Goal: Use online tool/utility

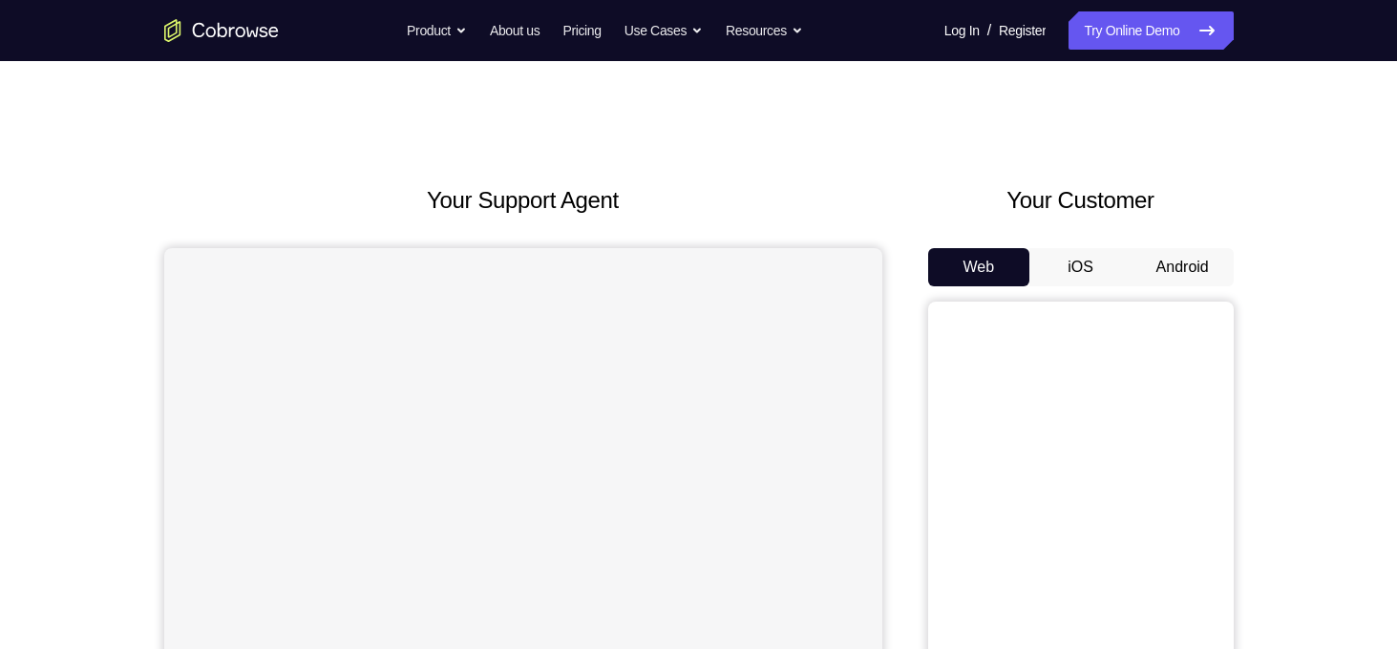
click at [1157, 270] on button "Android" at bounding box center [1183, 267] width 102 height 38
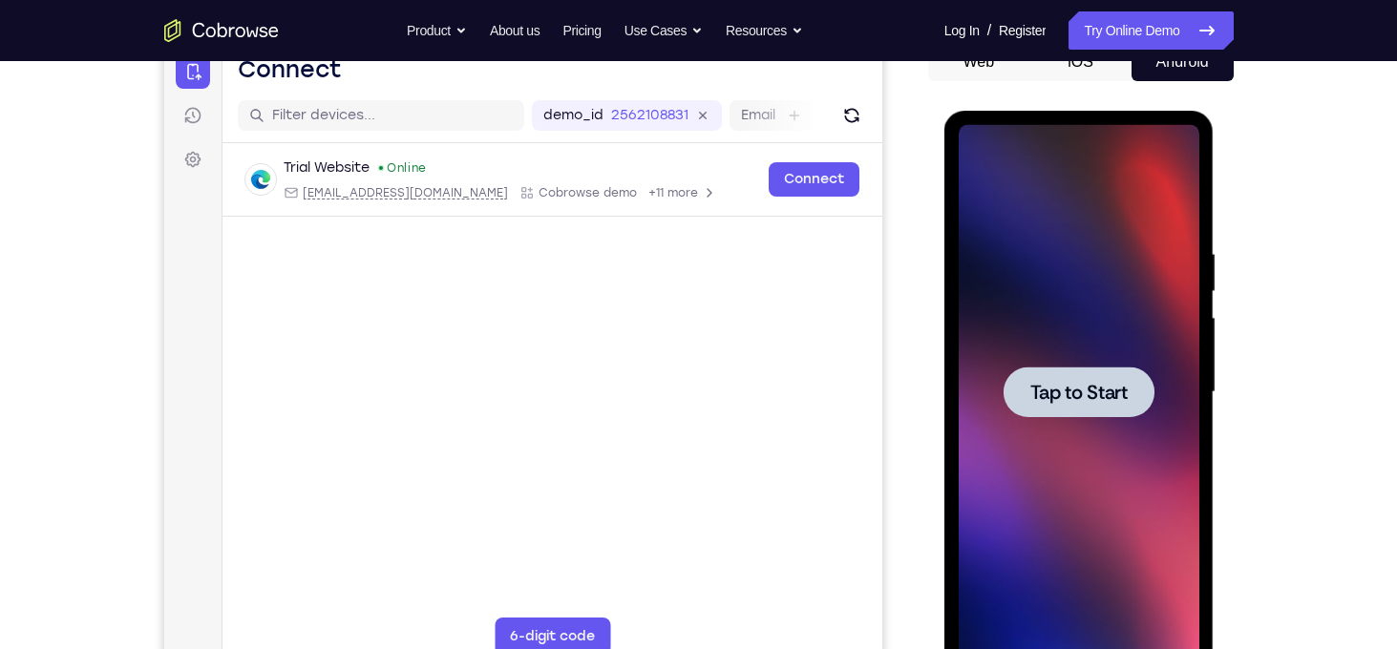
scroll to position [222, 0]
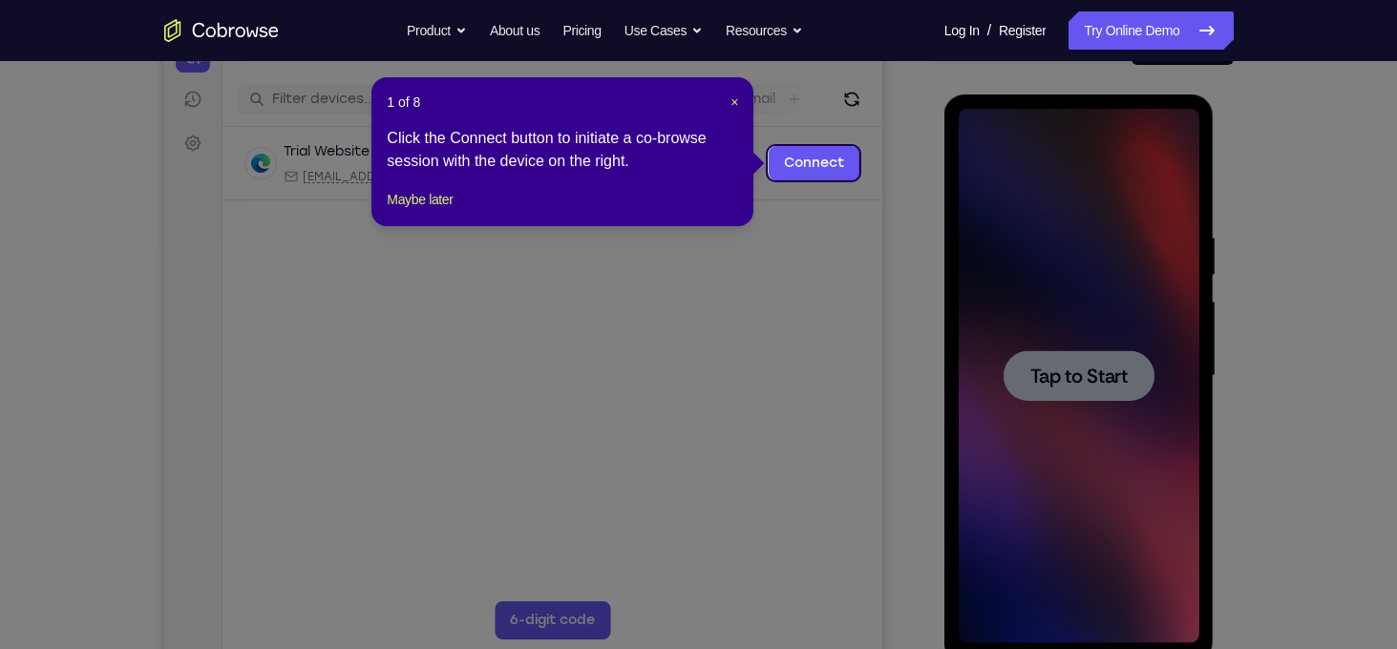
click at [1089, 349] on icon at bounding box center [705, 324] width 1411 height 649
click at [738, 103] on span "×" at bounding box center [735, 102] width 8 height 15
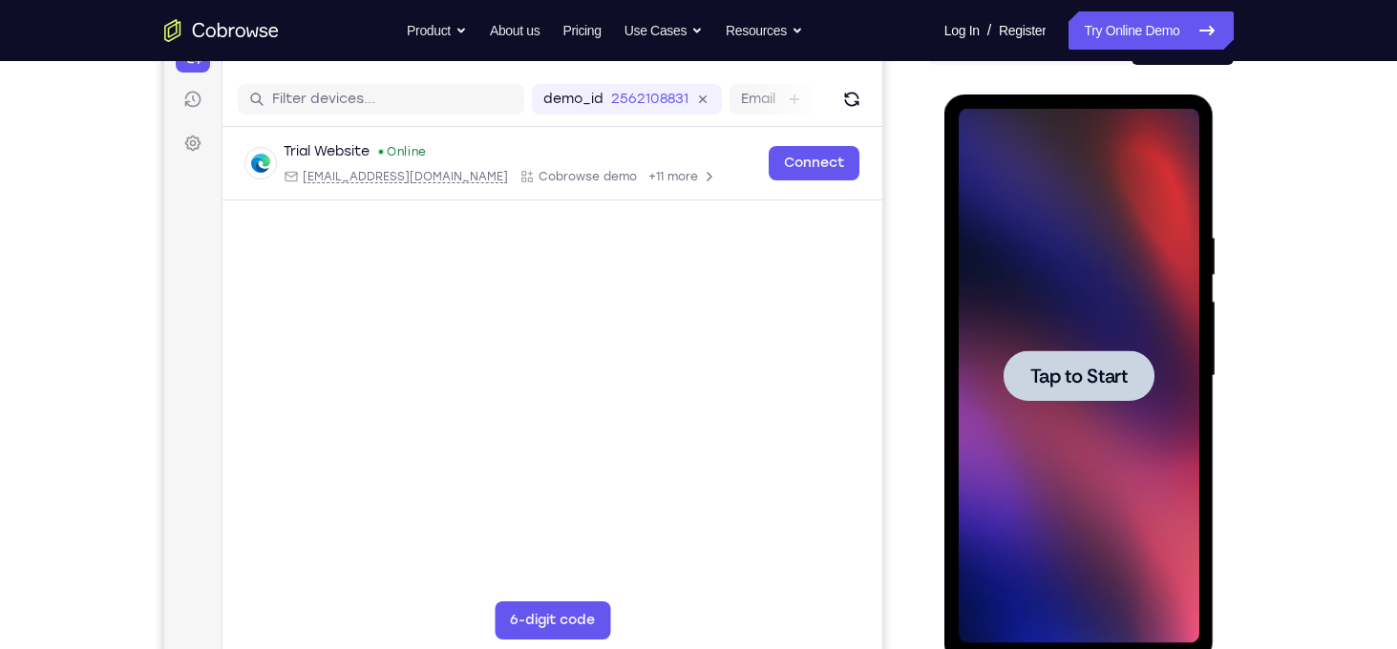
click at [1191, 366] on div at bounding box center [1079, 376] width 241 height 535
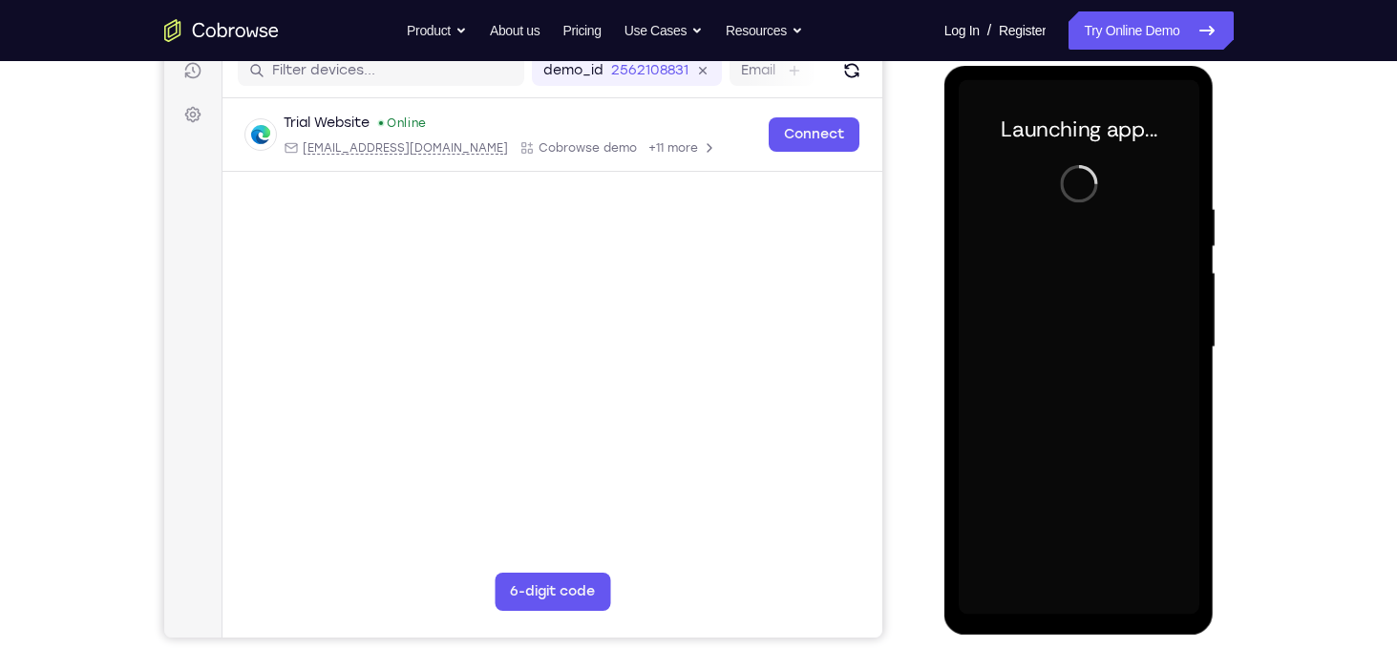
scroll to position [248, 0]
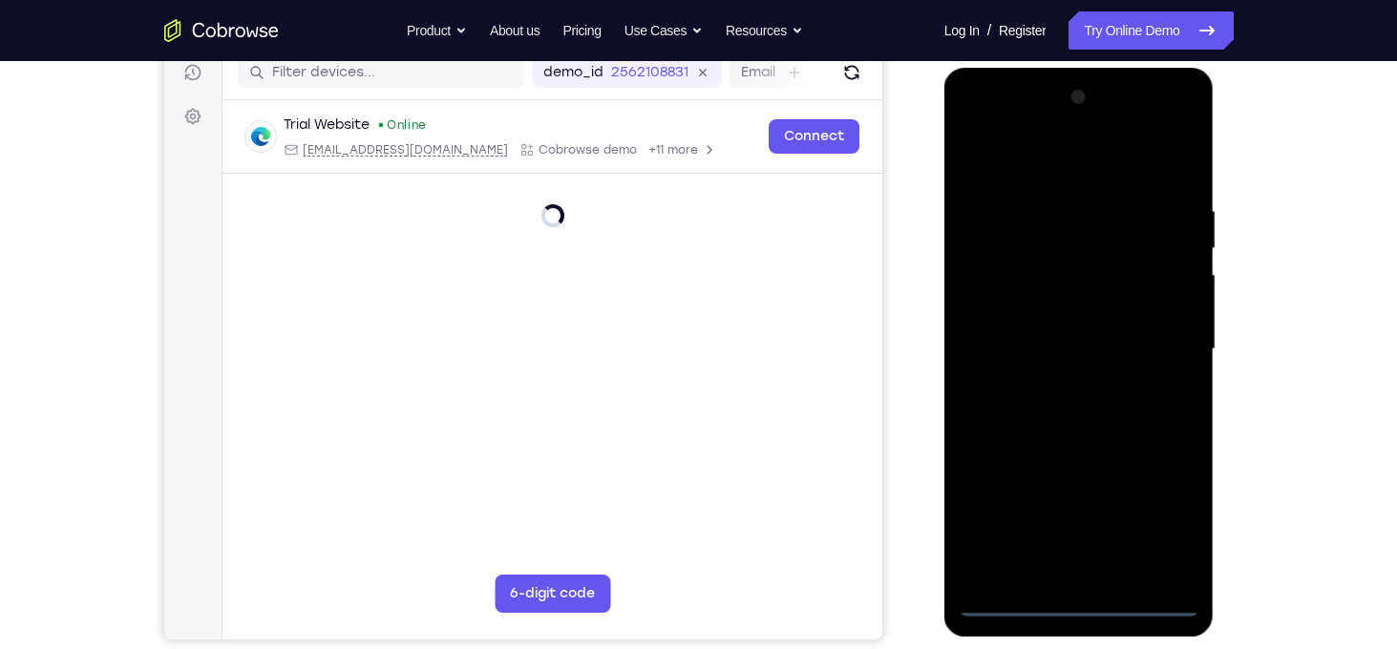
click at [1089, 595] on div at bounding box center [1079, 349] width 241 height 535
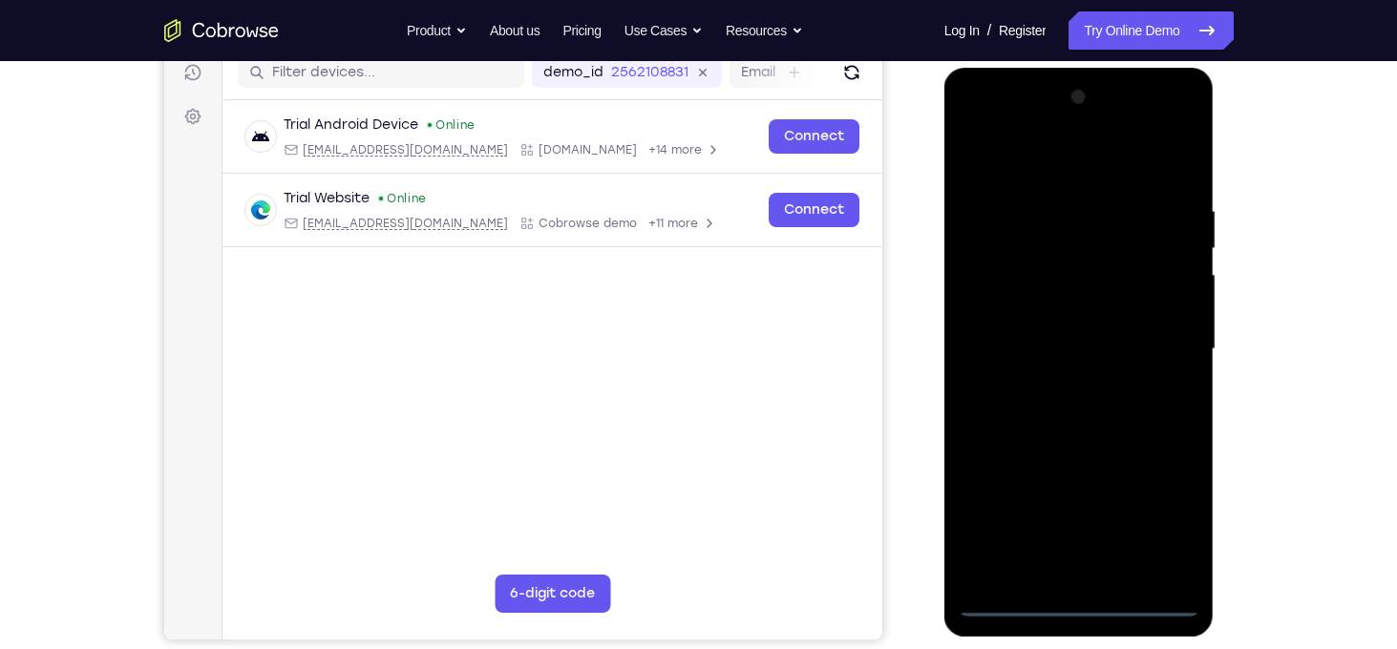
click at [1077, 603] on div at bounding box center [1079, 349] width 241 height 535
click at [1166, 538] on div at bounding box center [1079, 349] width 241 height 535
click at [1037, 157] on div at bounding box center [1079, 349] width 241 height 535
click at [1154, 354] on div at bounding box center [1079, 349] width 241 height 535
click at [1049, 391] on div at bounding box center [1079, 349] width 241 height 535
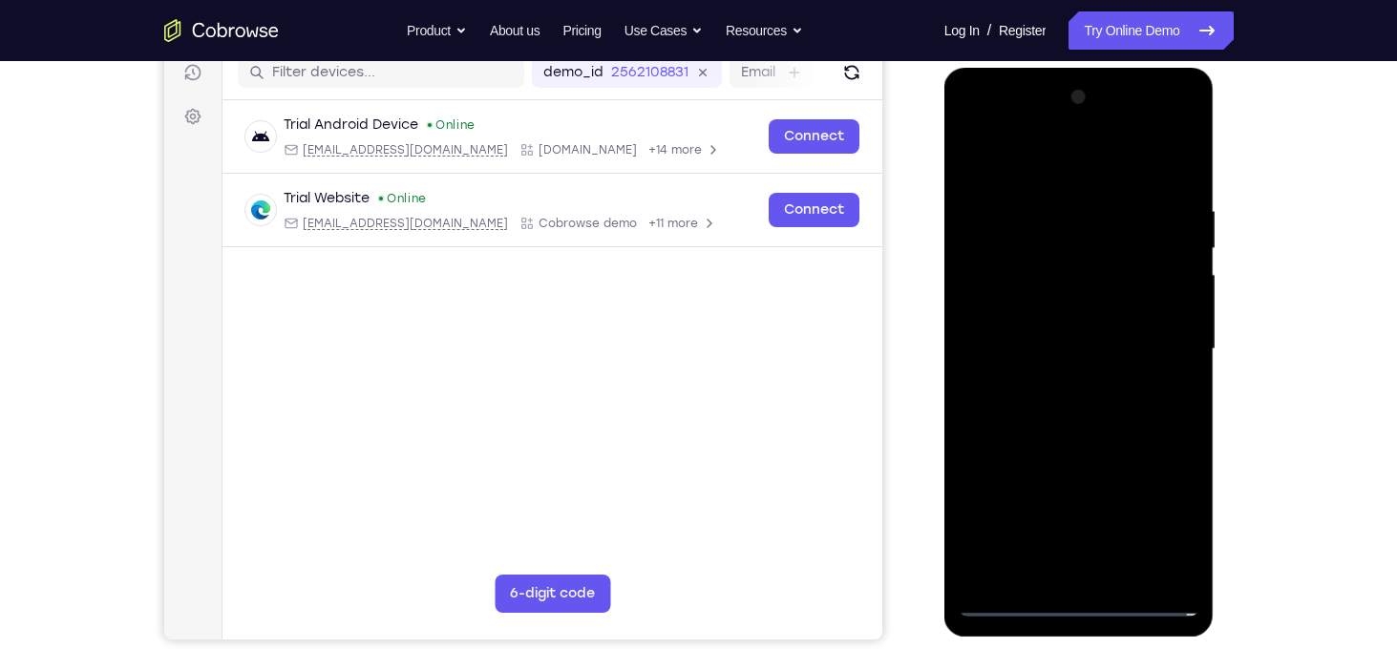
click at [1068, 328] on div at bounding box center [1079, 349] width 241 height 535
click at [1074, 316] on div at bounding box center [1079, 349] width 241 height 535
click at [1107, 352] on div at bounding box center [1079, 349] width 241 height 535
click at [1112, 414] on div at bounding box center [1079, 349] width 241 height 535
click at [1093, 396] on div at bounding box center [1079, 349] width 241 height 535
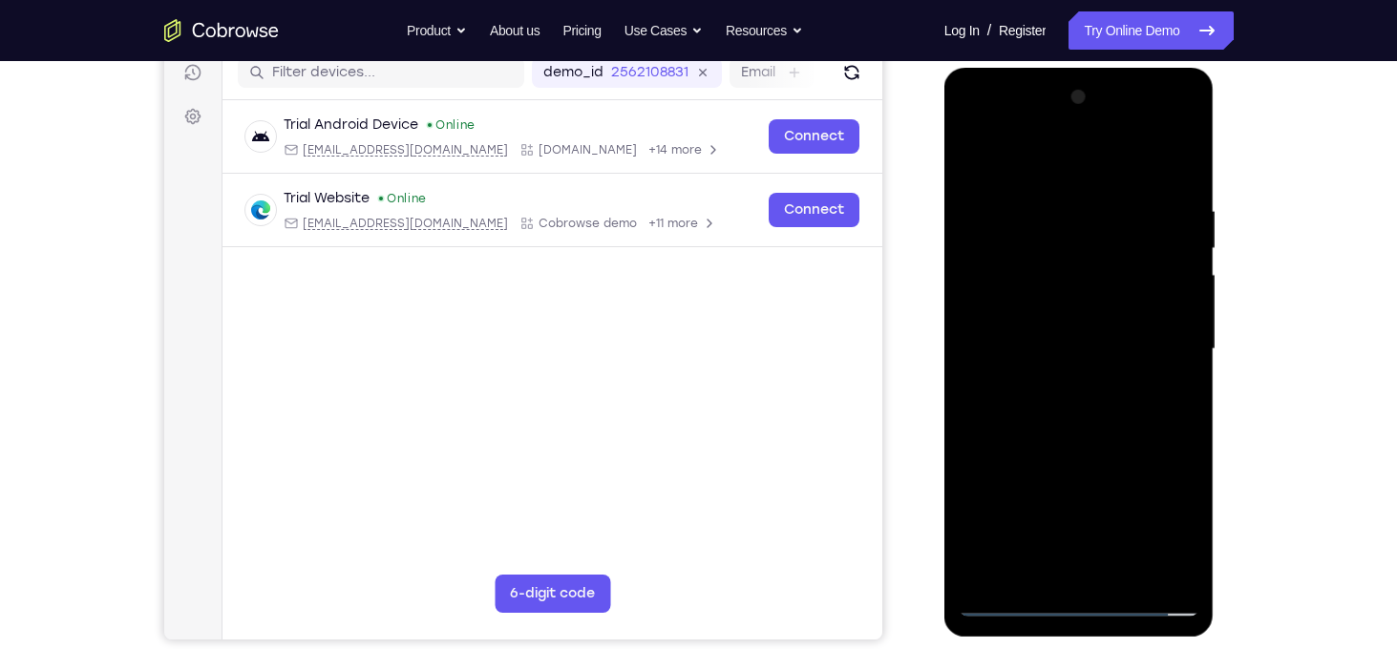
click at [1093, 411] on div at bounding box center [1079, 349] width 241 height 535
click at [1174, 182] on div at bounding box center [1079, 349] width 241 height 535
click at [1040, 207] on div at bounding box center [1079, 349] width 241 height 535
click at [1178, 162] on div at bounding box center [1079, 349] width 241 height 535
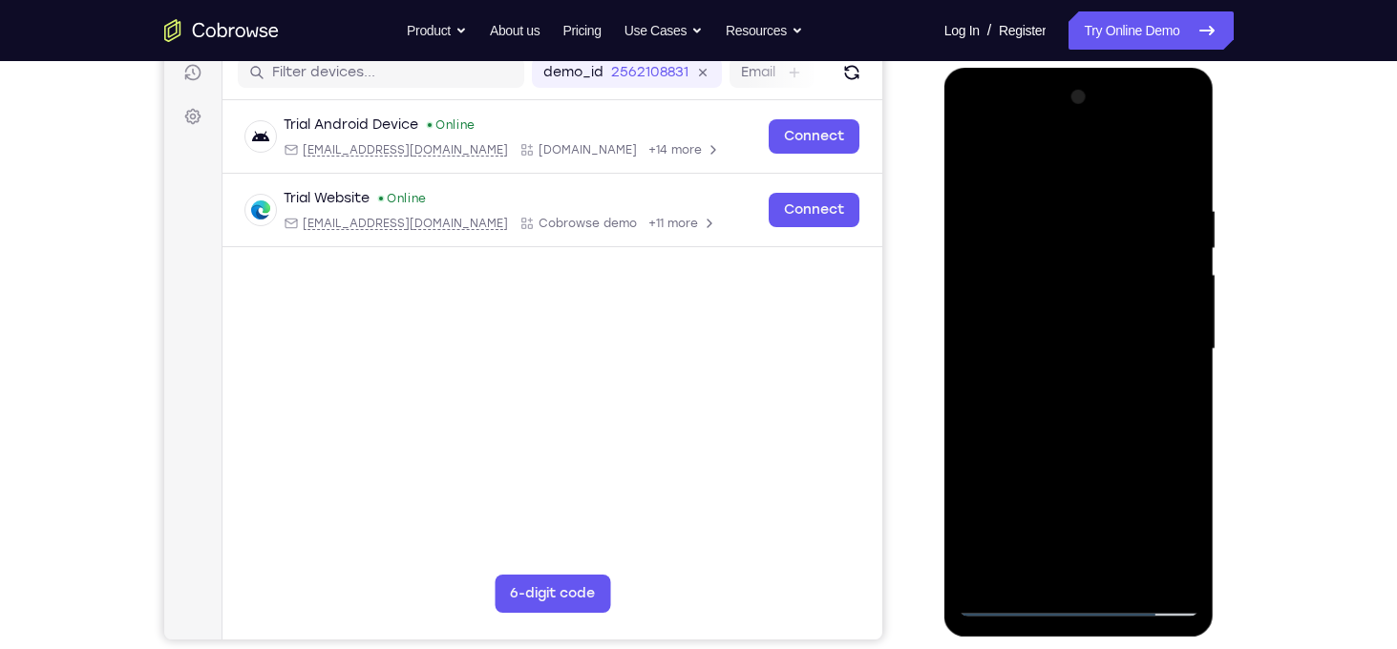
click at [1190, 159] on div at bounding box center [1079, 349] width 241 height 535
click at [976, 149] on div at bounding box center [1079, 349] width 241 height 535
click at [1128, 565] on div at bounding box center [1079, 349] width 241 height 535
click at [1079, 459] on div at bounding box center [1079, 349] width 241 height 535
drag, startPoint x: 1085, startPoint y: 450, endPoint x: 1090, endPoint y: 307, distance: 142.4
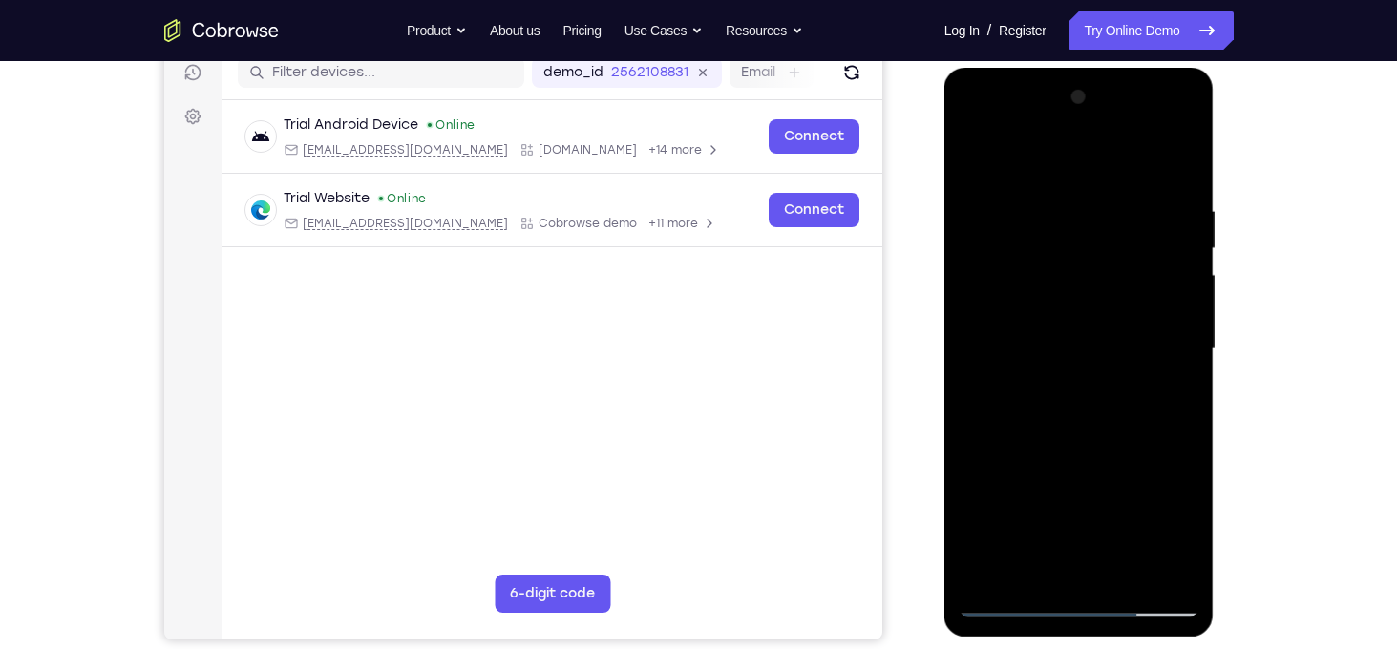
click at [1090, 307] on div at bounding box center [1079, 349] width 241 height 535
click at [1084, 403] on div at bounding box center [1079, 349] width 241 height 535
click at [1071, 561] on div at bounding box center [1079, 349] width 241 height 535
click at [1182, 535] on div at bounding box center [1079, 349] width 241 height 535
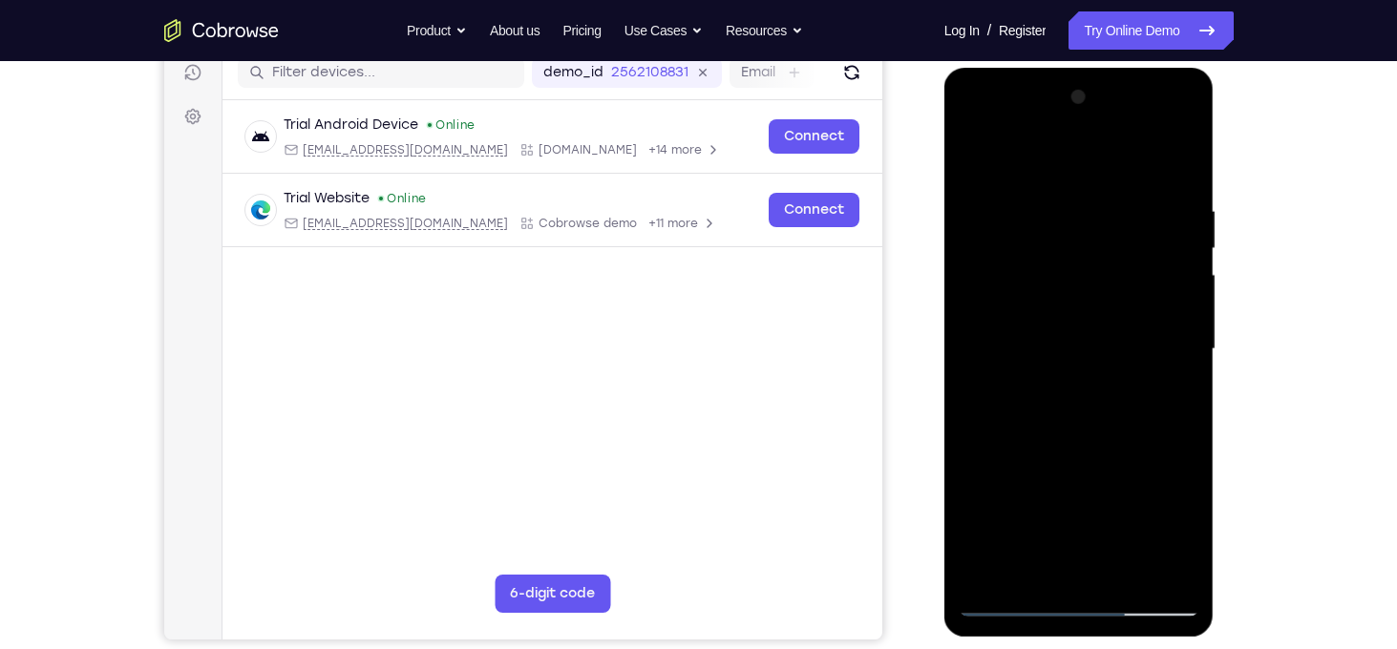
click at [1055, 393] on div at bounding box center [1079, 349] width 241 height 535
click at [1074, 398] on div at bounding box center [1079, 349] width 241 height 535
click at [1184, 533] on div at bounding box center [1079, 349] width 241 height 535
click at [975, 148] on div at bounding box center [1079, 349] width 241 height 535
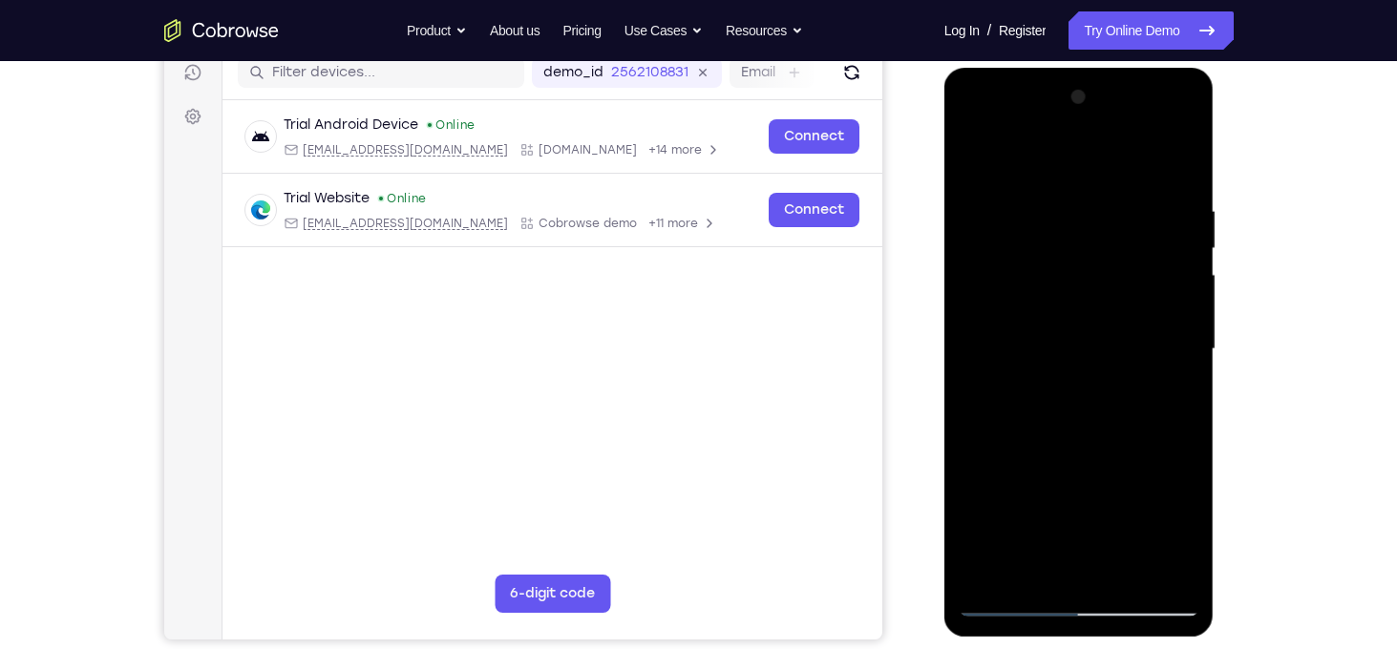
drag, startPoint x: 1067, startPoint y: 328, endPoint x: 1048, endPoint y: 444, distance: 118.1
click at [1048, 444] on div at bounding box center [1079, 349] width 241 height 535
drag, startPoint x: 1052, startPoint y: 312, endPoint x: 1019, endPoint y: 568, distance: 258.1
click at [1019, 568] on div at bounding box center [1079, 349] width 241 height 535
click at [987, 156] on div at bounding box center [1079, 349] width 241 height 535
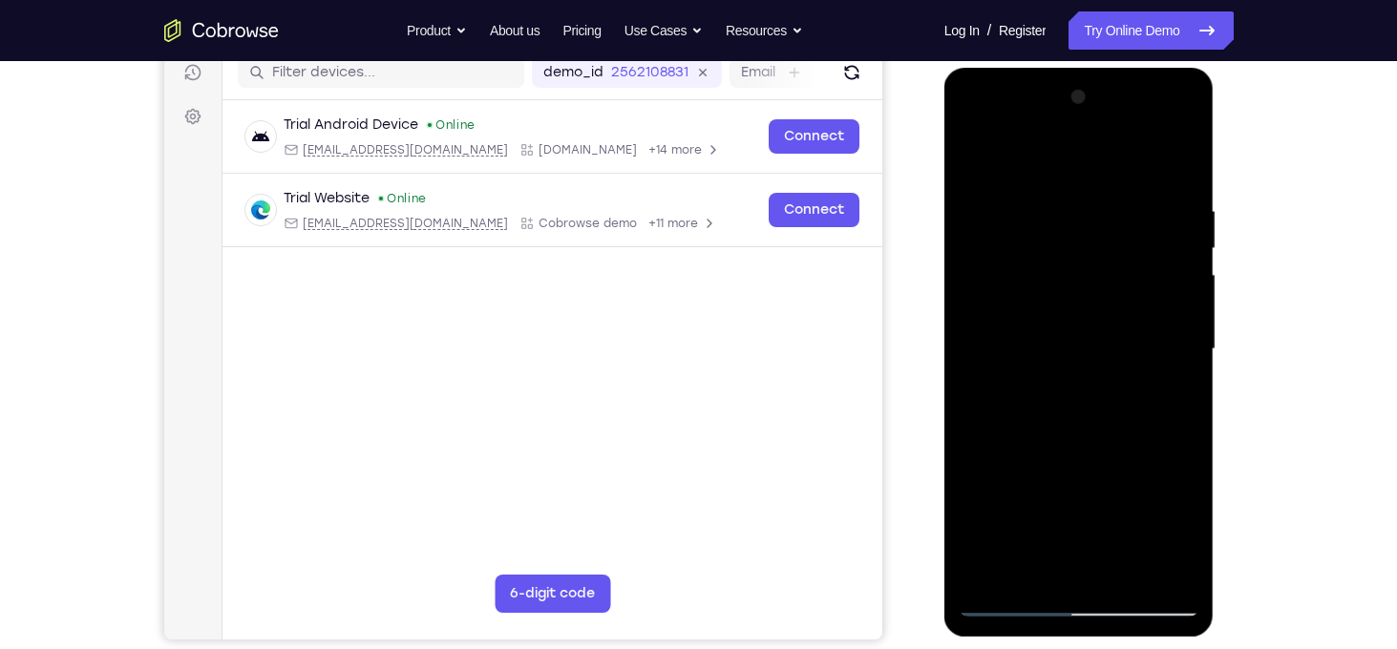
click at [1110, 182] on div at bounding box center [1079, 349] width 241 height 535
click at [1180, 225] on div at bounding box center [1079, 349] width 241 height 535
click at [1168, 244] on div at bounding box center [1079, 349] width 241 height 535
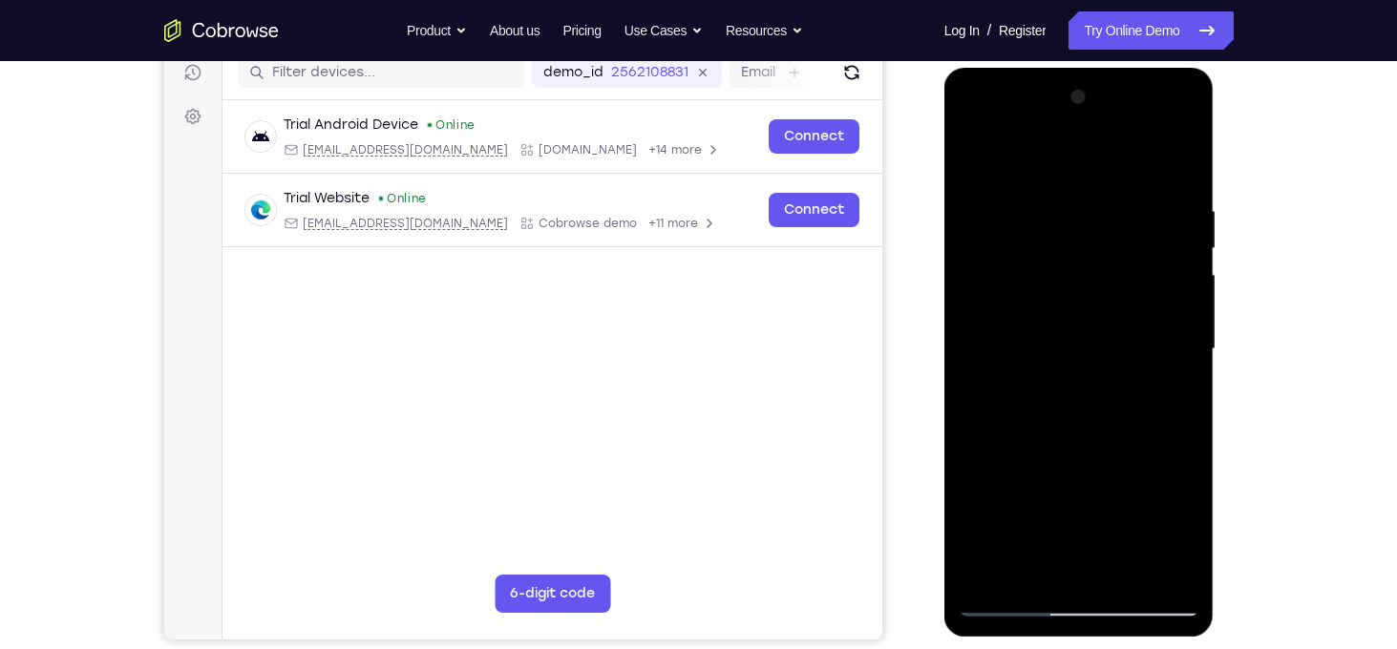
click at [1168, 244] on div at bounding box center [1079, 349] width 241 height 535
click at [1172, 169] on div at bounding box center [1079, 349] width 241 height 535
click at [1135, 569] on div at bounding box center [1079, 349] width 241 height 535
click at [1021, 600] on div at bounding box center [1079, 349] width 241 height 535
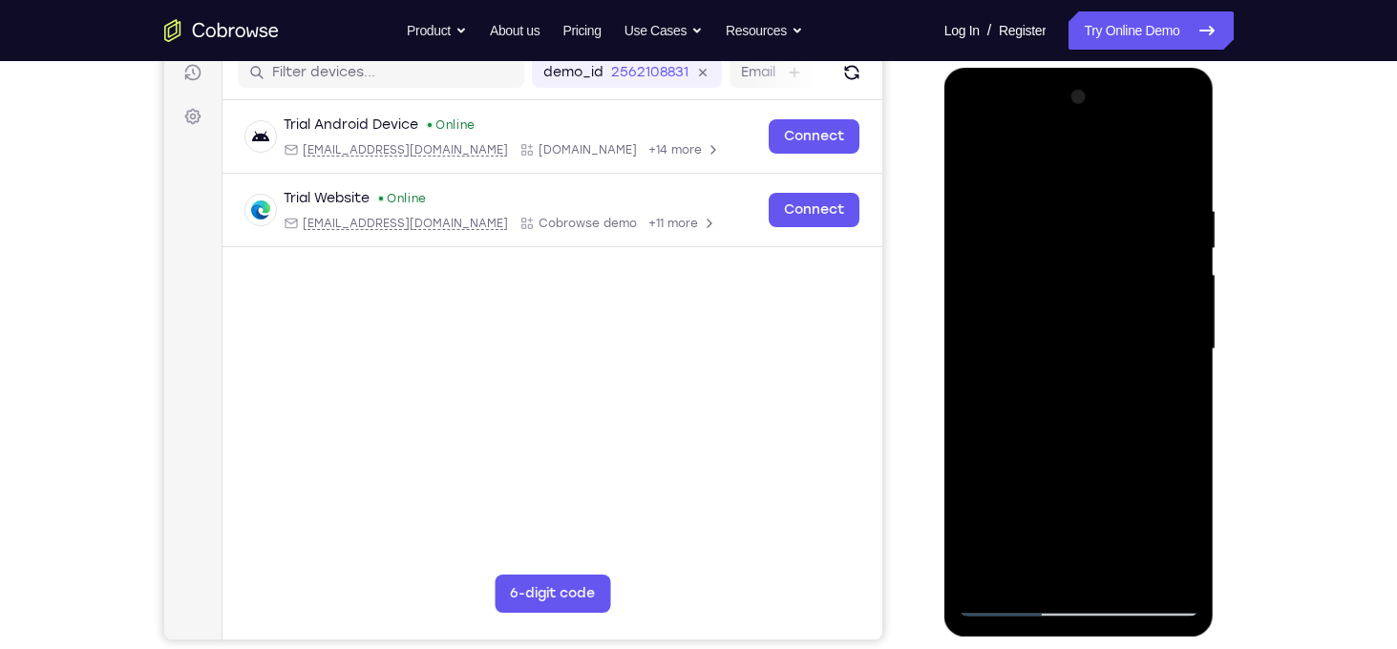
drag, startPoint x: 1067, startPoint y: 282, endPoint x: 1005, endPoint y: 628, distance: 352.1
click at [1005, 628] on div at bounding box center [1079, 352] width 270 height 569
drag, startPoint x: 1051, startPoint y: 238, endPoint x: 1044, endPoint y: 519, distance: 280.8
click at [1044, 519] on div at bounding box center [1079, 349] width 241 height 535
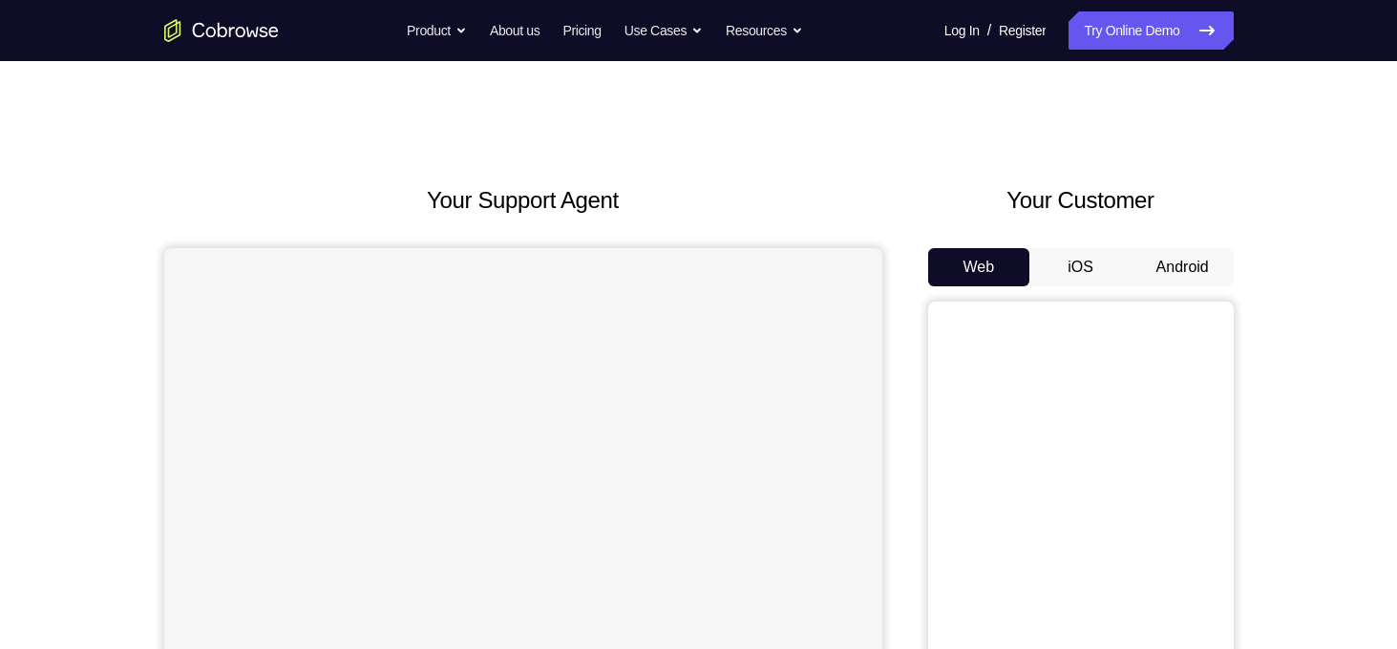
click at [1189, 260] on button "Android" at bounding box center [1183, 267] width 102 height 38
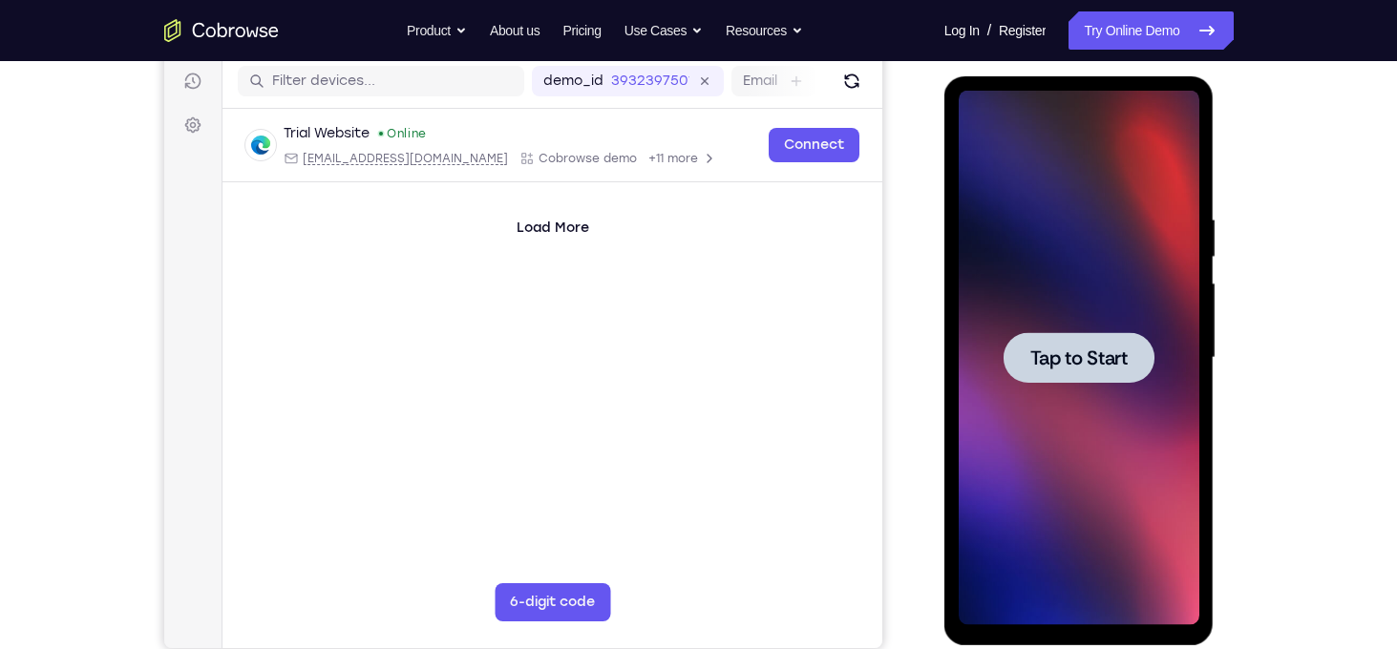
click at [1094, 319] on div at bounding box center [1079, 358] width 241 height 535
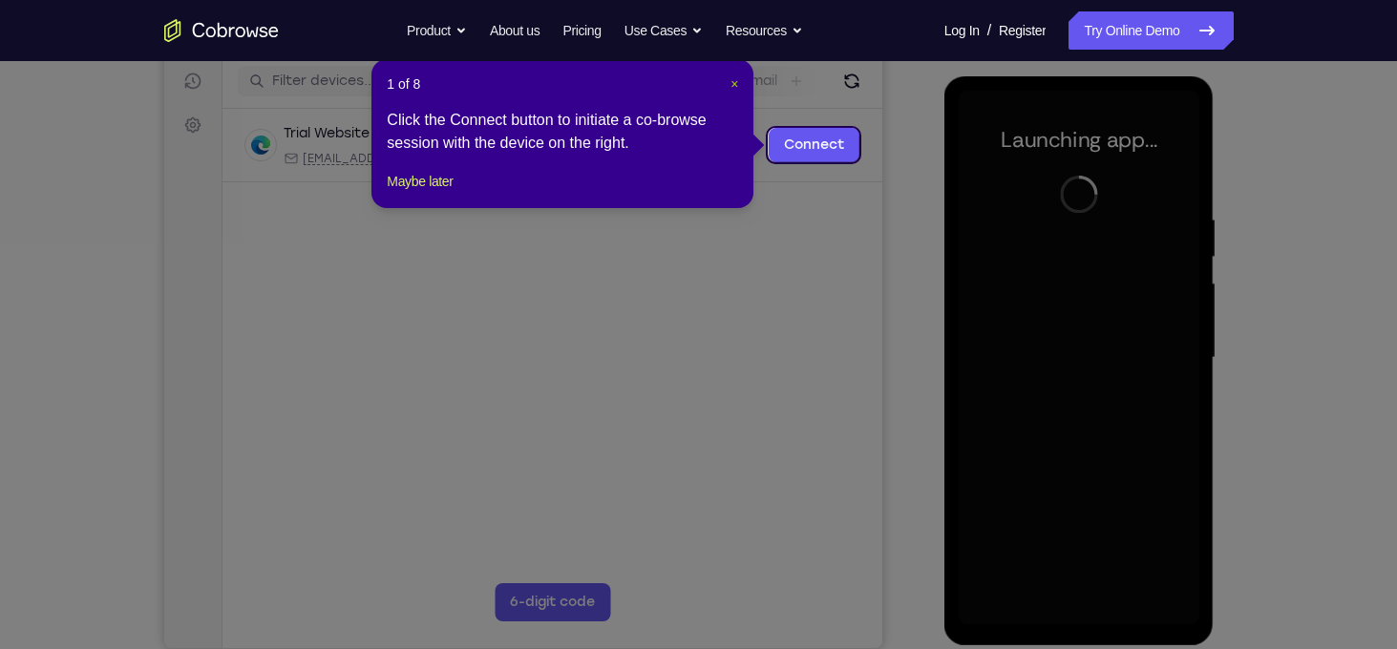
click at [733, 84] on span "×" at bounding box center [735, 83] width 8 height 15
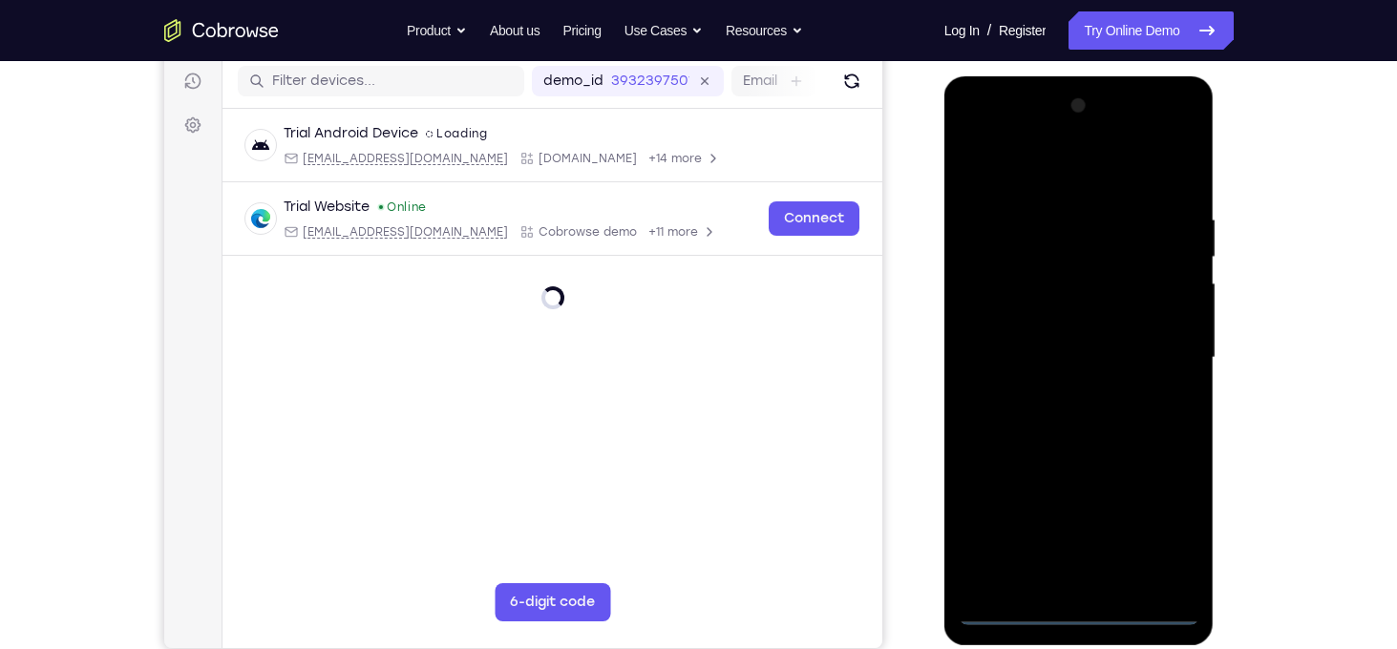
click at [1081, 605] on div at bounding box center [1079, 358] width 241 height 535
click at [1179, 519] on div at bounding box center [1079, 358] width 241 height 535
click at [1049, 180] on div at bounding box center [1079, 358] width 241 height 535
click at [1147, 334] on div at bounding box center [1079, 358] width 241 height 535
click at [1058, 397] on div at bounding box center [1079, 358] width 241 height 535
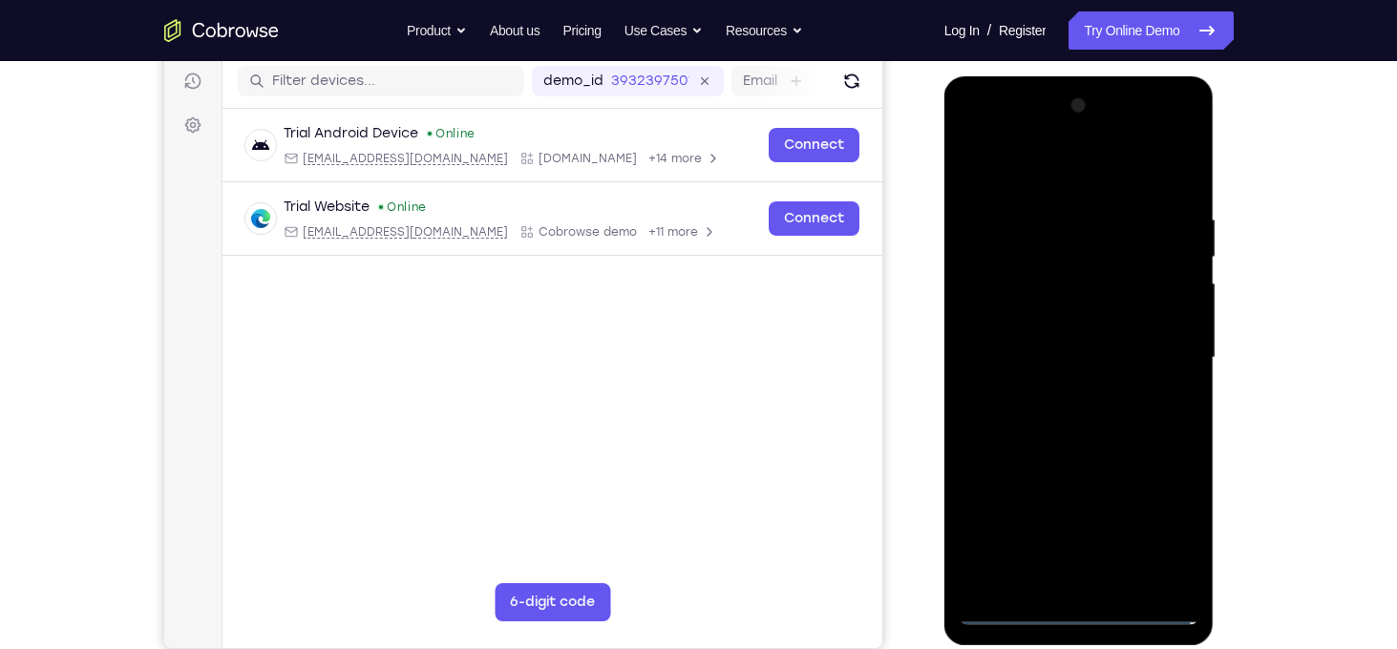
click at [1056, 334] on div at bounding box center [1079, 358] width 241 height 535
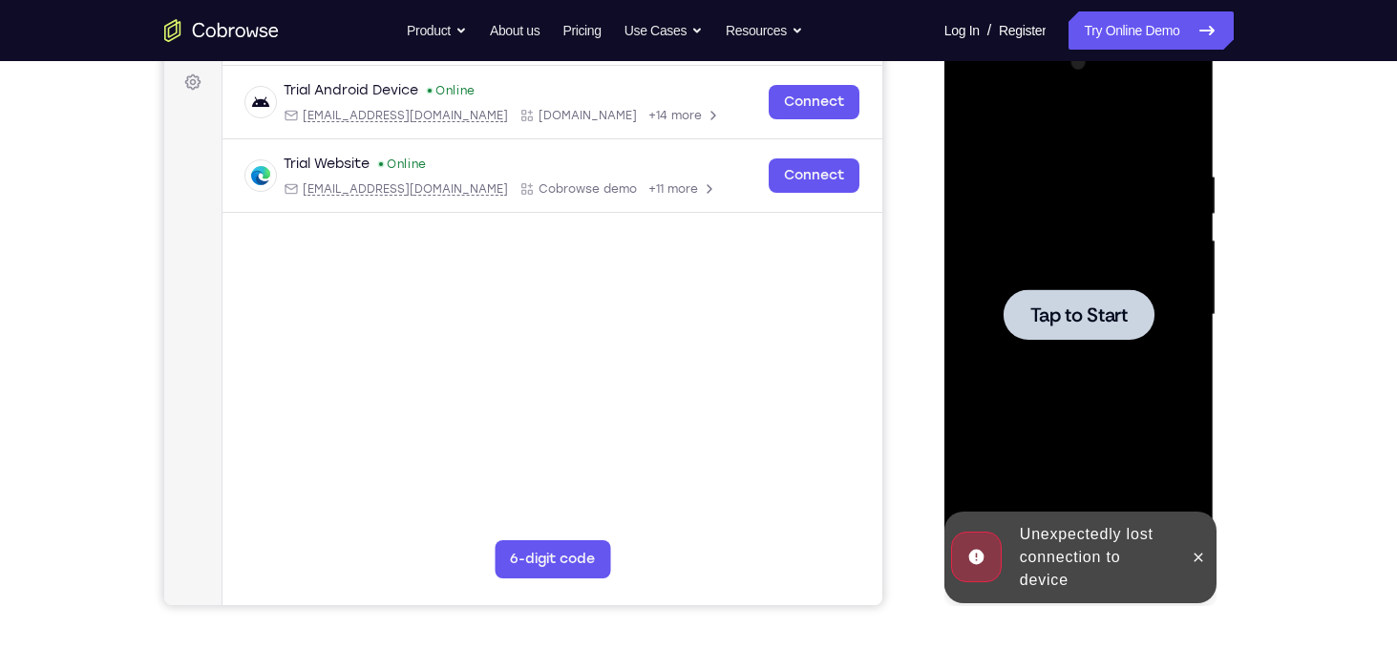
scroll to position [262, 0]
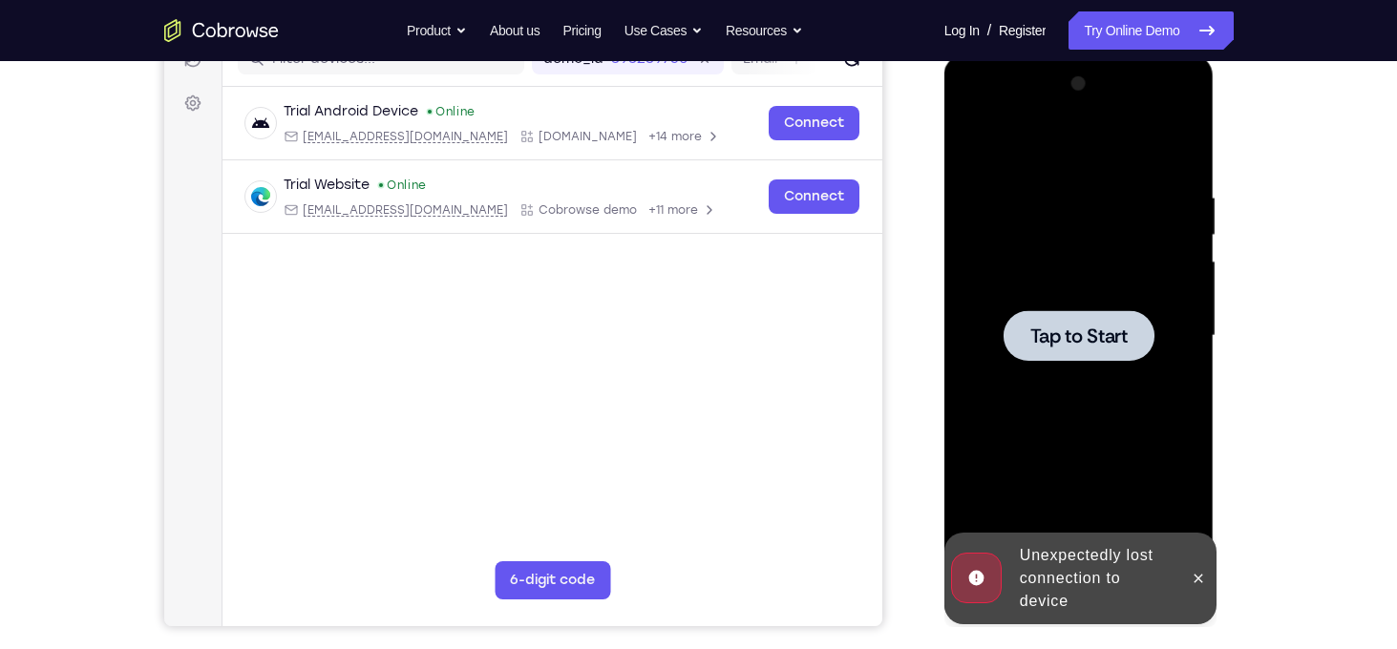
click at [1093, 337] on span "Tap to Start" at bounding box center [1078, 336] width 97 height 19
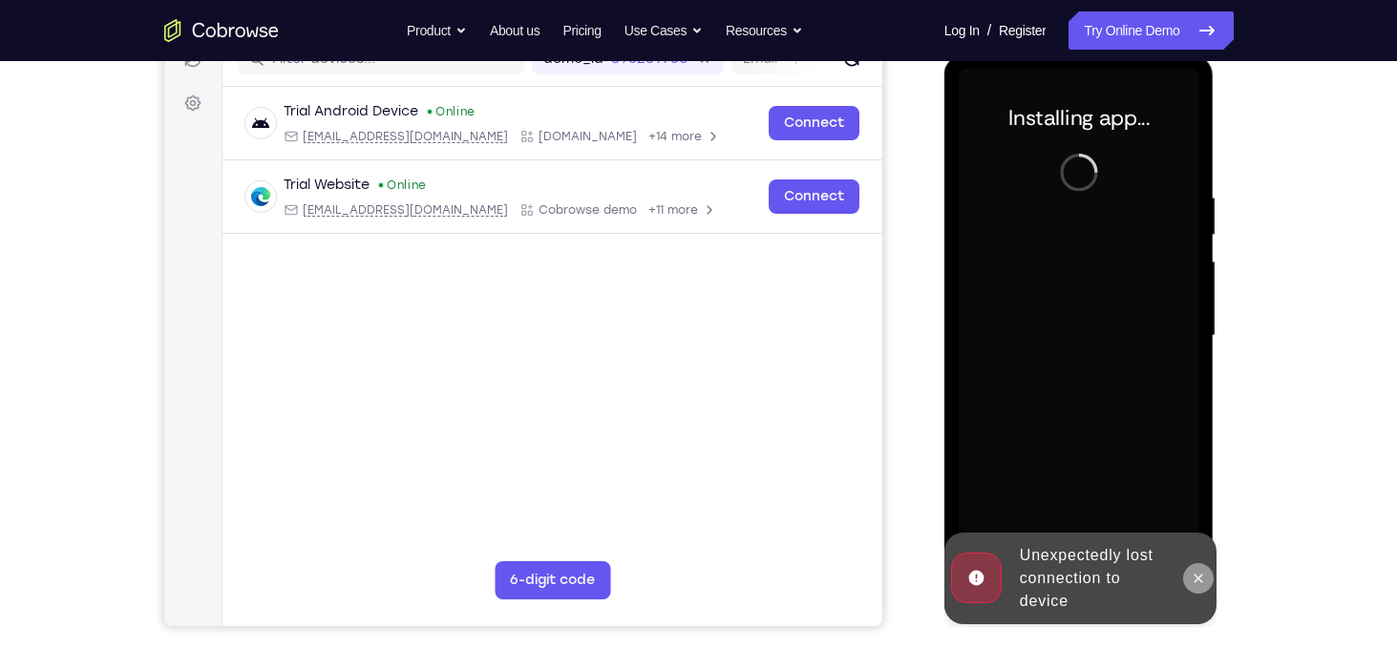
click at [1196, 574] on icon at bounding box center [1198, 578] width 15 height 15
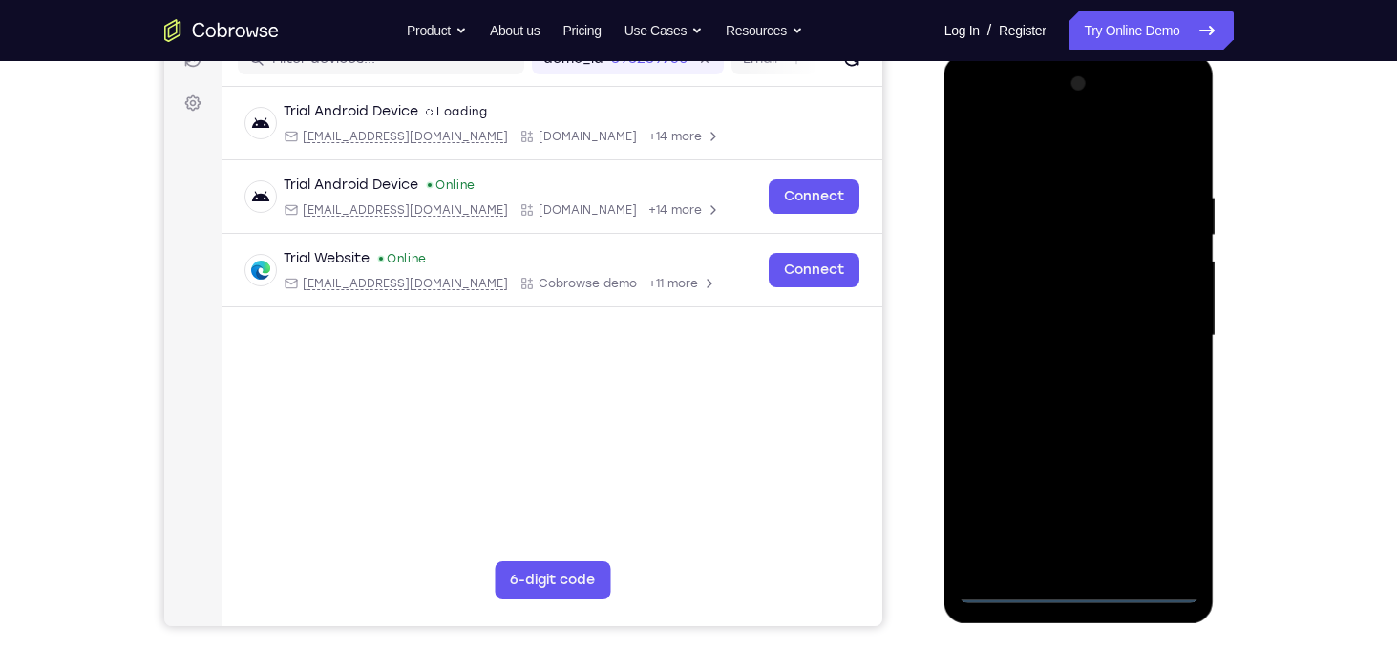
click at [1072, 582] on div at bounding box center [1079, 336] width 241 height 535
click at [1078, 587] on div at bounding box center [1079, 336] width 241 height 535
click at [1166, 513] on div at bounding box center [1079, 336] width 241 height 535
click at [1079, 140] on div at bounding box center [1079, 336] width 241 height 535
click at [1158, 348] on div at bounding box center [1079, 336] width 241 height 535
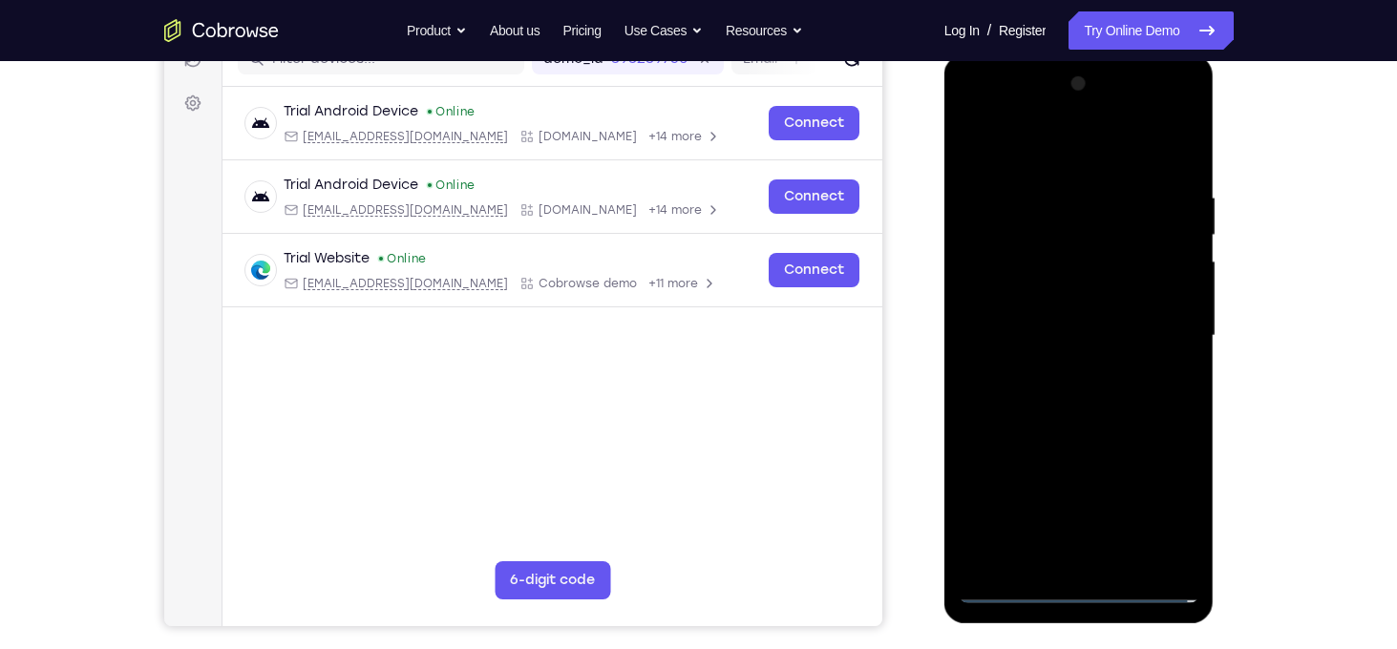
click at [1064, 372] on div at bounding box center [1079, 336] width 241 height 535
click at [1067, 320] on div at bounding box center [1079, 336] width 241 height 535
click at [1070, 301] on div at bounding box center [1079, 336] width 241 height 535
click at [1088, 348] on div at bounding box center [1079, 336] width 241 height 535
click at [1118, 394] on div at bounding box center [1079, 336] width 241 height 535
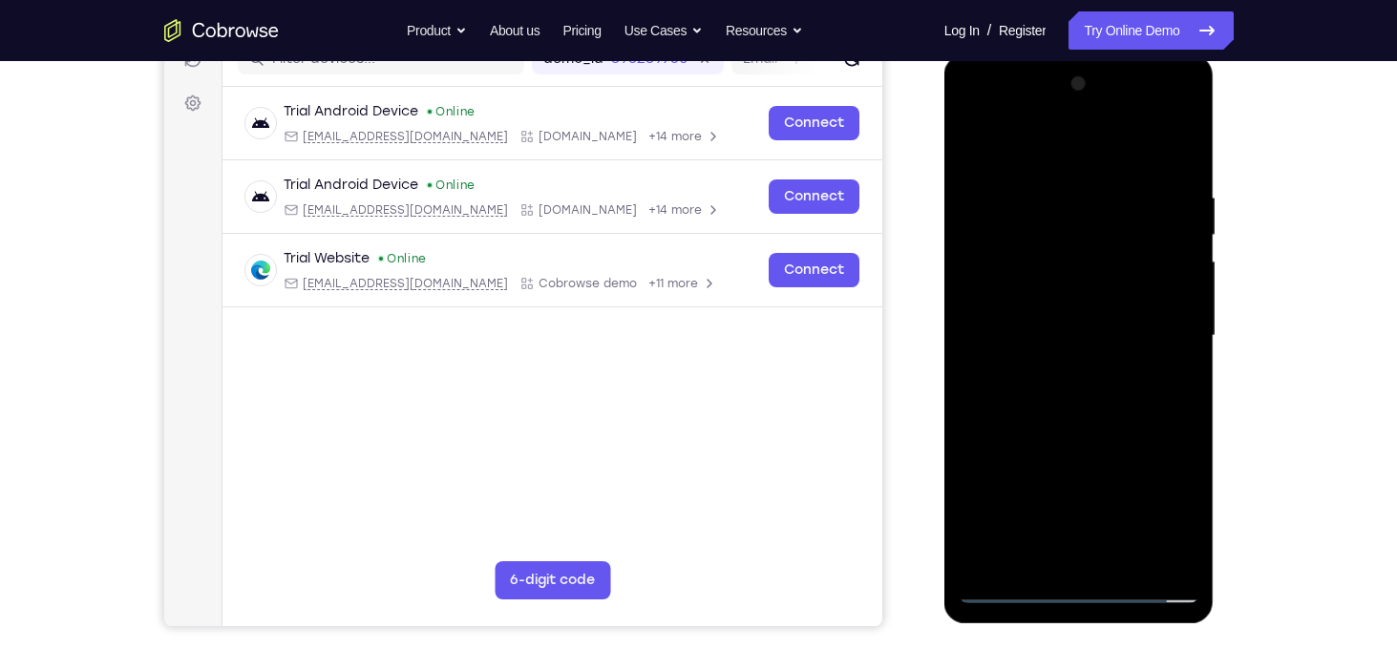
click at [1044, 177] on div at bounding box center [1079, 336] width 241 height 535
click at [1179, 164] on div at bounding box center [1079, 336] width 241 height 535
click at [1123, 555] on div at bounding box center [1079, 336] width 241 height 535
click at [1098, 430] on div at bounding box center [1079, 336] width 241 height 535
click at [1136, 284] on div at bounding box center [1079, 336] width 241 height 535
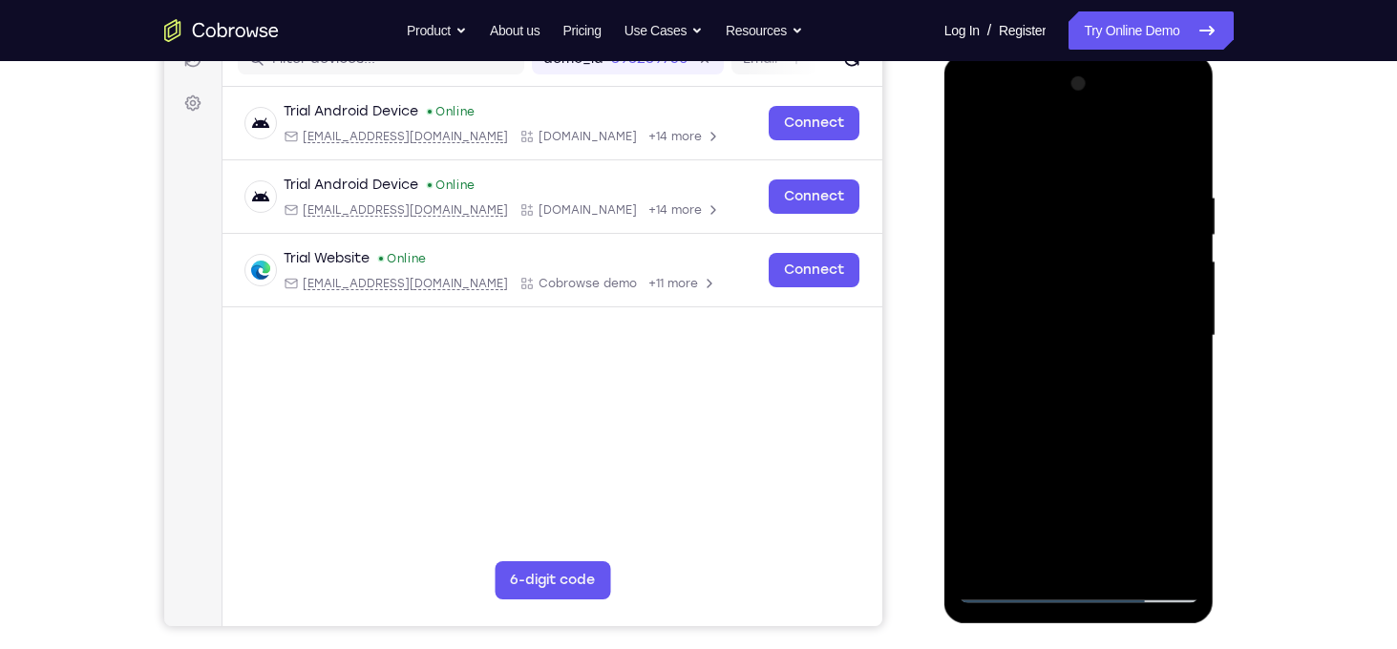
click at [1189, 517] on div at bounding box center [1079, 336] width 241 height 535
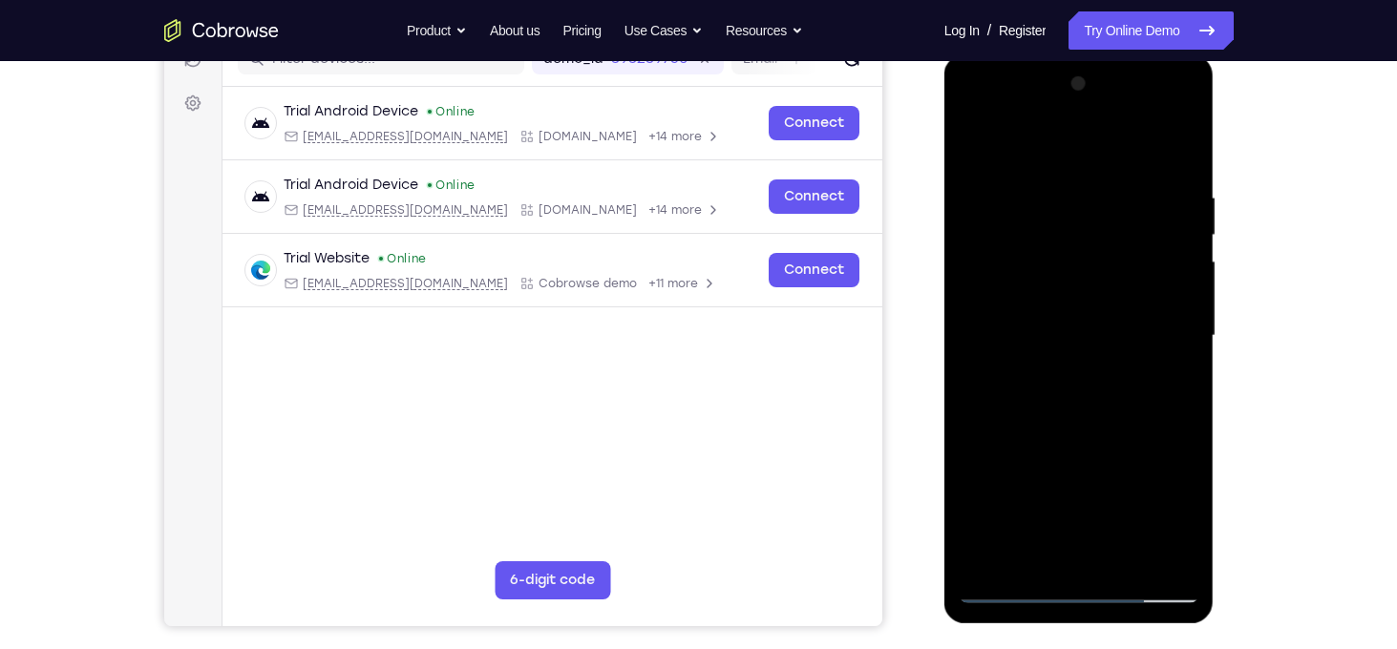
click at [1189, 517] on div at bounding box center [1079, 336] width 241 height 535
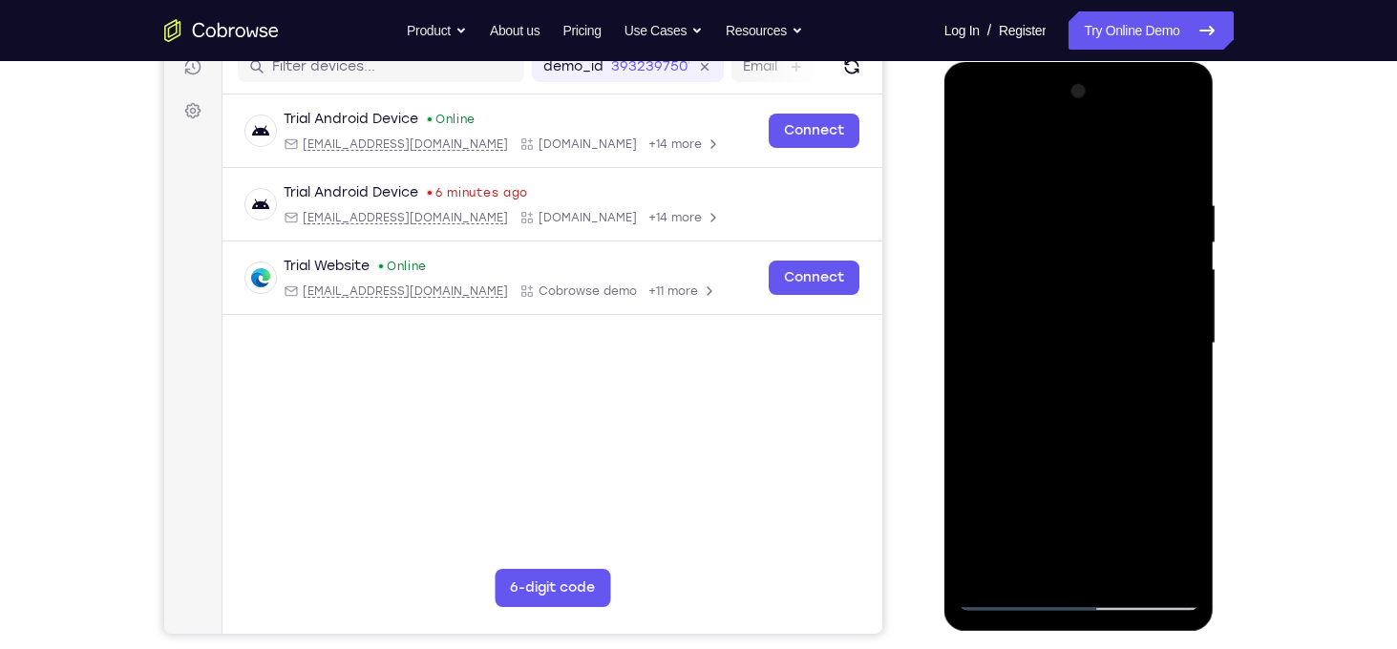
scroll to position [246, 0]
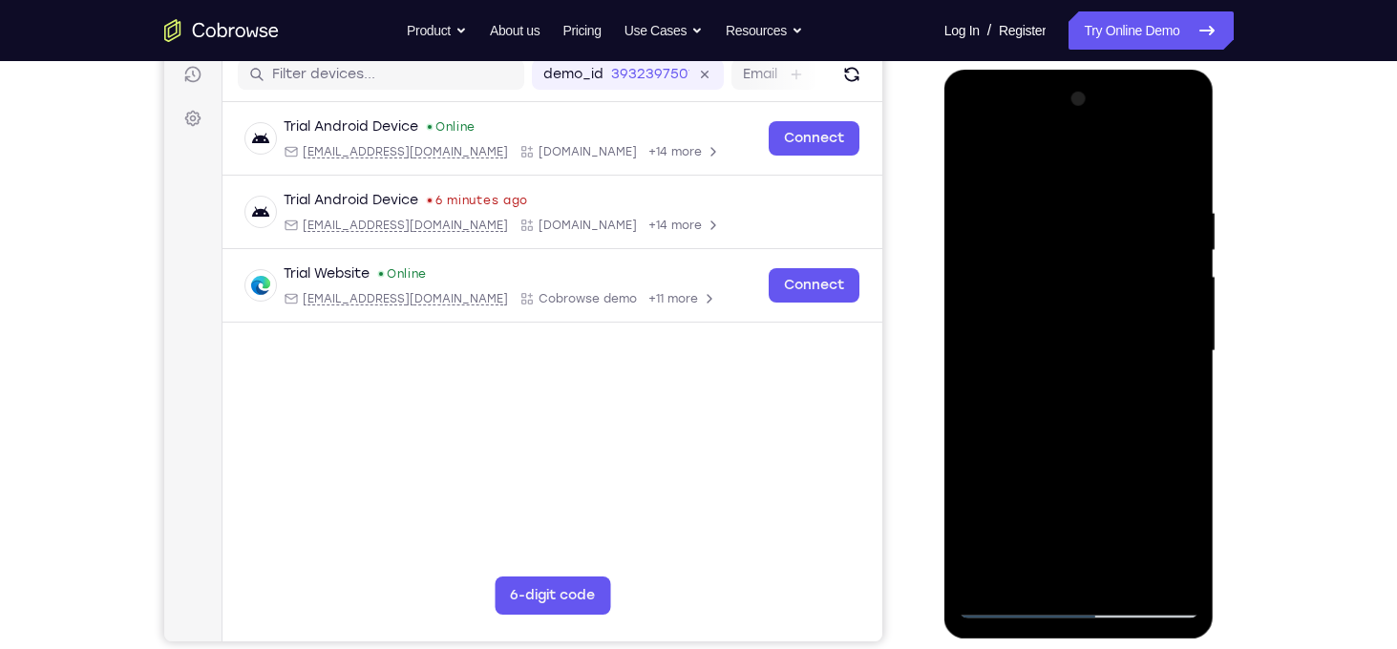
click at [967, 162] on div at bounding box center [1079, 351] width 241 height 535
click at [1185, 247] on div at bounding box center [1079, 351] width 241 height 535
click at [1191, 246] on div at bounding box center [1079, 351] width 241 height 535
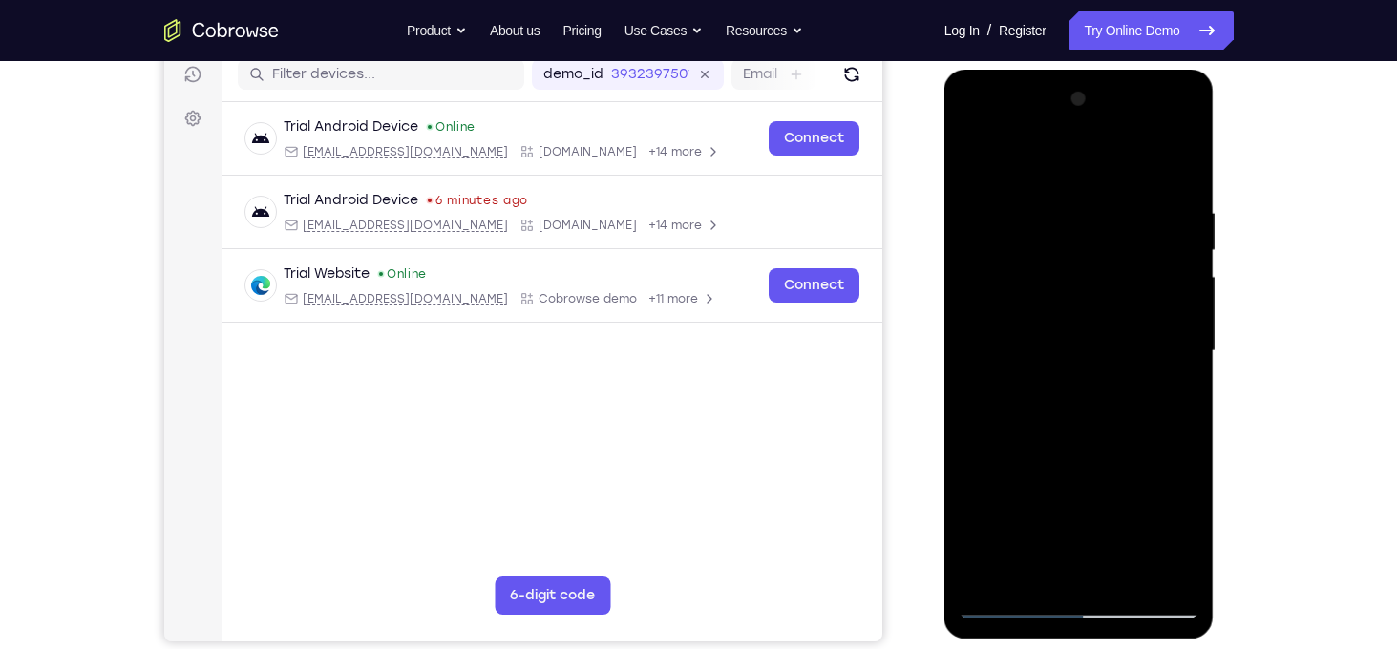
click at [1191, 246] on div at bounding box center [1079, 351] width 241 height 535
click at [984, 156] on div at bounding box center [1079, 351] width 241 height 535
click at [981, 158] on div at bounding box center [1079, 351] width 241 height 535
click at [1043, 204] on div at bounding box center [1079, 351] width 241 height 535
click at [1147, 263] on div at bounding box center [1079, 351] width 241 height 535
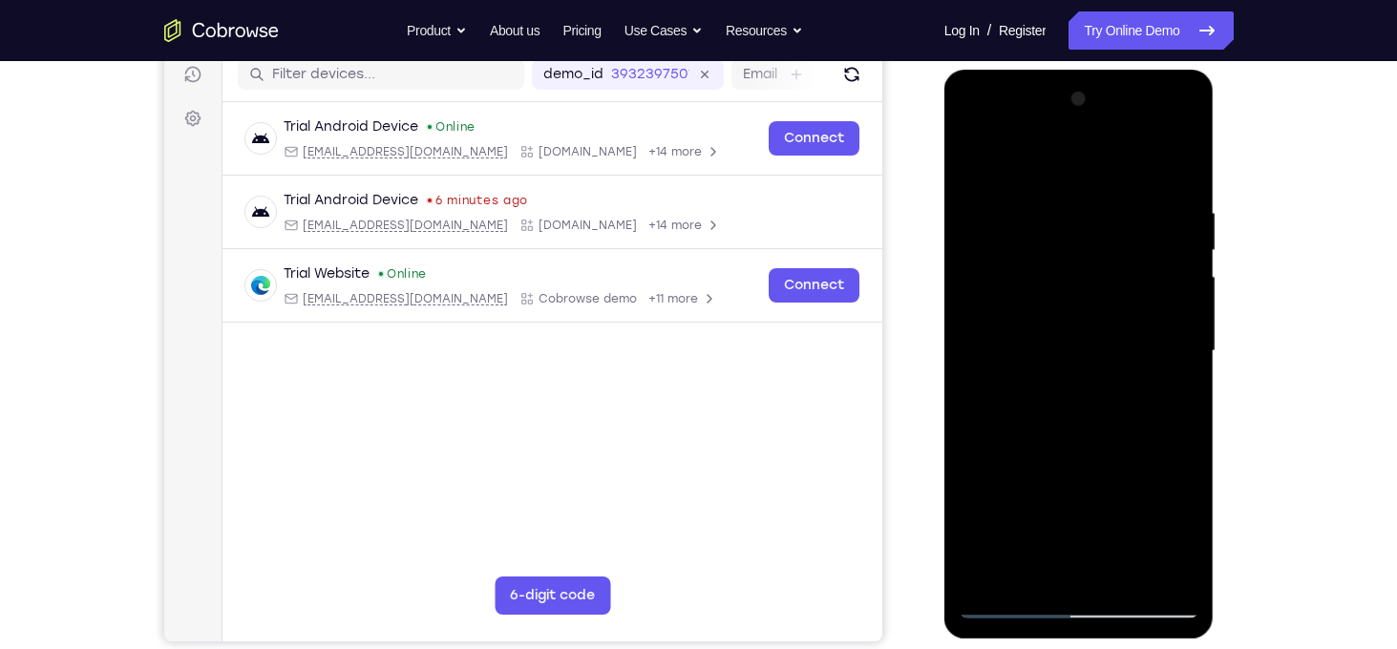
click at [1147, 263] on div at bounding box center [1079, 351] width 241 height 535
click at [1175, 219] on div at bounding box center [1079, 351] width 241 height 535
click at [1180, 163] on div at bounding box center [1079, 351] width 241 height 535
click at [1128, 578] on div at bounding box center [1079, 351] width 241 height 535
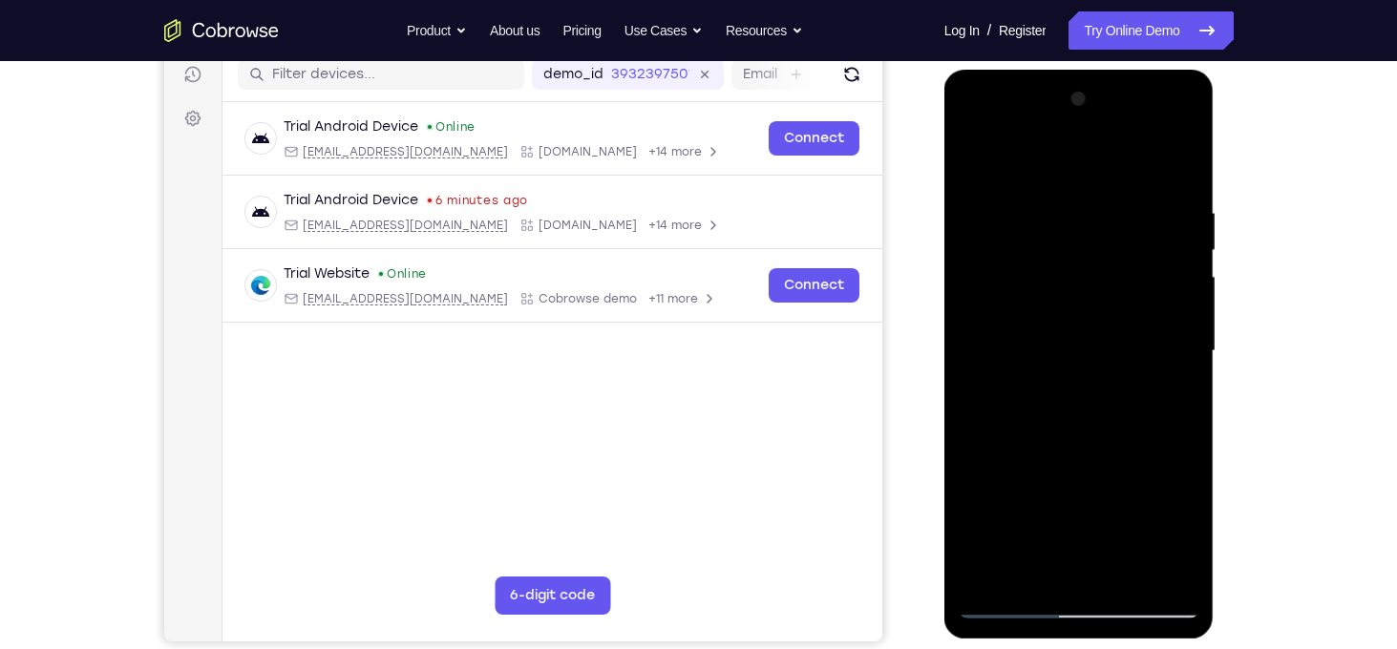
drag, startPoint x: 1048, startPoint y: 528, endPoint x: 1055, endPoint y: 371, distance: 157.7
click at [1055, 371] on div at bounding box center [1079, 351] width 241 height 535
drag, startPoint x: 1054, startPoint y: 543, endPoint x: 1058, endPoint y: 427, distance: 116.6
click at [1058, 427] on div at bounding box center [1079, 351] width 241 height 535
drag, startPoint x: 1051, startPoint y: 532, endPoint x: 1062, endPoint y: 420, distance: 112.2
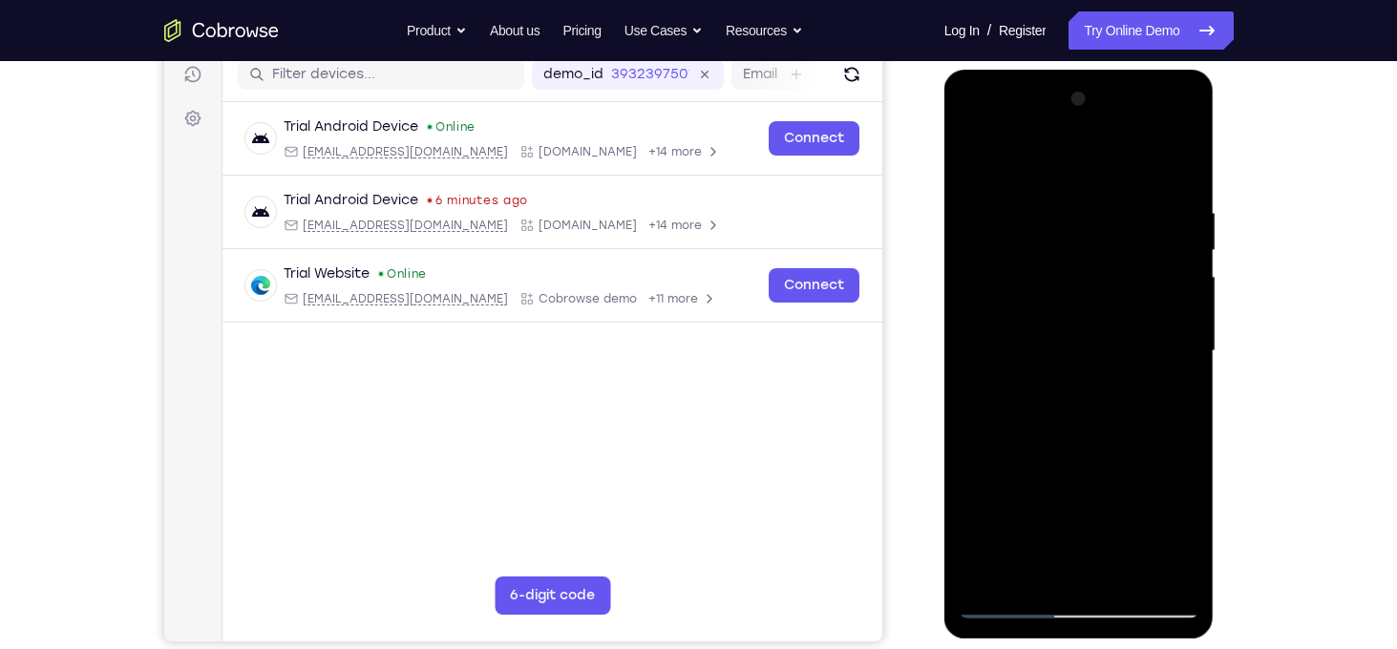
click at [1062, 420] on div at bounding box center [1079, 351] width 241 height 535
click at [1055, 520] on div at bounding box center [1079, 351] width 241 height 535
click at [972, 159] on div at bounding box center [1079, 351] width 241 height 535
drag, startPoint x: 1102, startPoint y: 251, endPoint x: 1106, endPoint y: 366, distance: 114.7
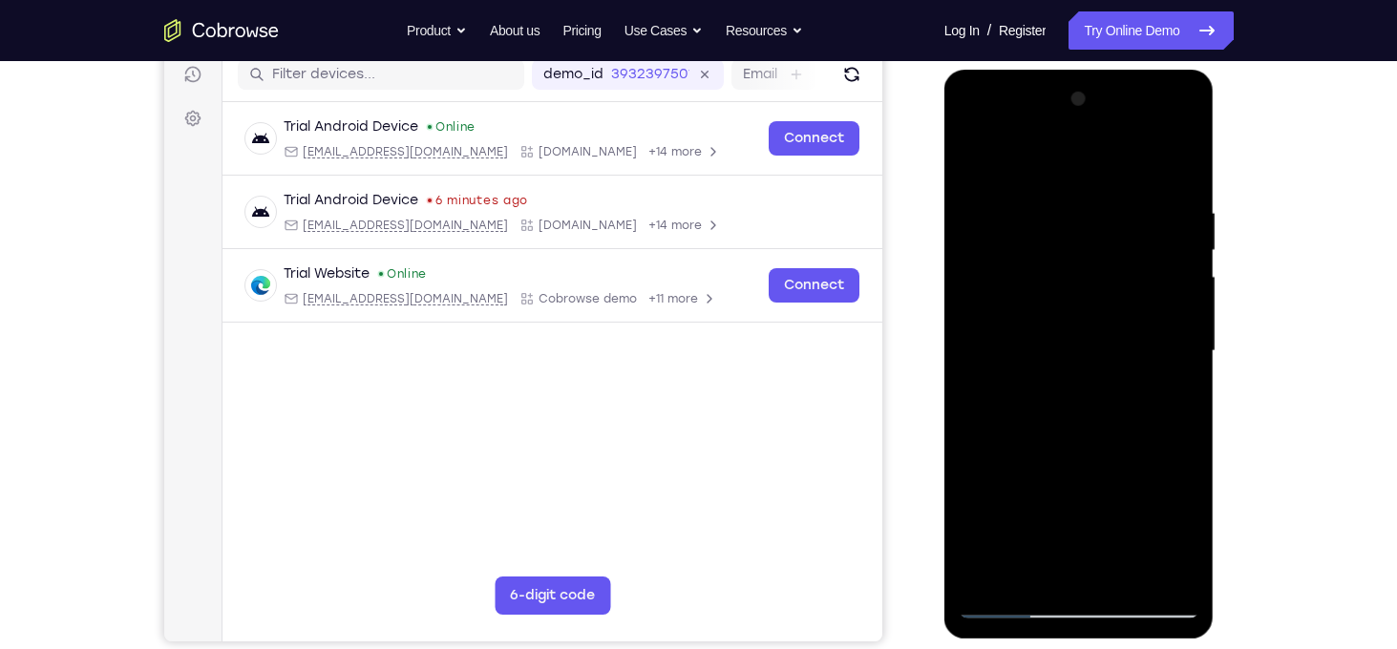
click at [1106, 366] on div at bounding box center [1079, 351] width 241 height 535
drag, startPoint x: 1094, startPoint y: 389, endPoint x: 1094, endPoint y: 295, distance: 93.6
click at [1094, 295] on div at bounding box center [1079, 351] width 241 height 535
drag, startPoint x: 1040, startPoint y: 495, endPoint x: 992, endPoint y: 203, distance: 295.1
click at [992, 203] on div at bounding box center [1079, 351] width 241 height 535
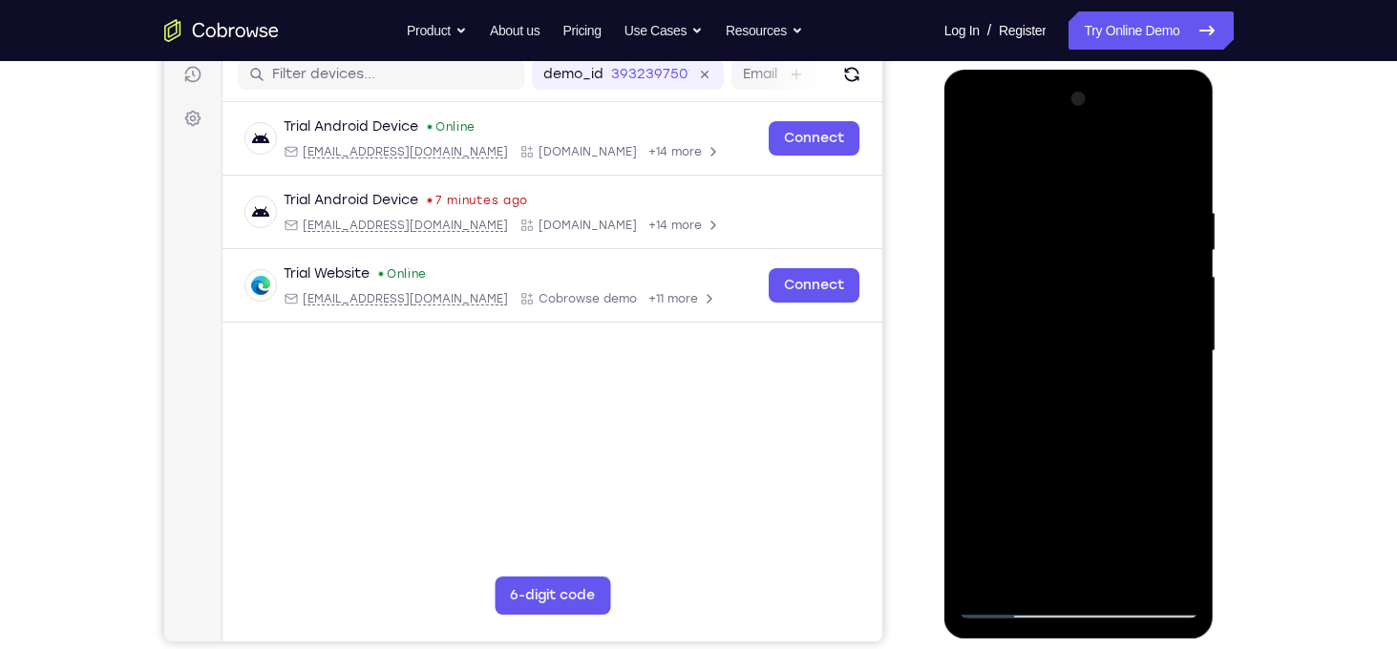
drag, startPoint x: 1032, startPoint y: 443, endPoint x: 1016, endPoint y: 69, distance: 374.7
click at [1016, 70] on div at bounding box center [1079, 354] width 270 height 569
drag, startPoint x: 1063, startPoint y: 394, endPoint x: 1067, endPoint y: 108, distance: 286.5
click at [1067, 108] on div at bounding box center [1079, 351] width 241 height 535
drag, startPoint x: 1043, startPoint y: 432, endPoint x: 1031, endPoint y: 138, distance: 293.4
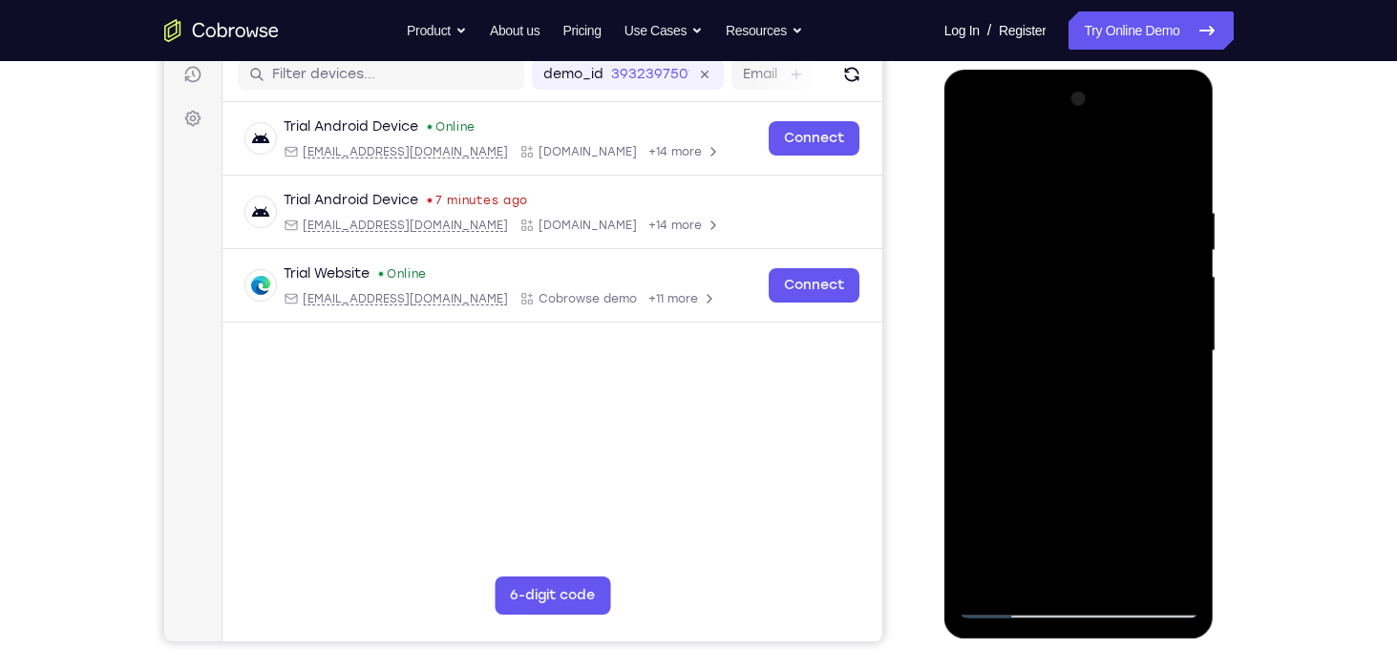
click at [1031, 138] on div at bounding box center [1079, 351] width 241 height 535
drag, startPoint x: 1051, startPoint y: 374, endPoint x: 1027, endPoint y: 165, distance: 210.5
click at [1027, 165] on div at bounding box center [1079, 351] width 241 height 535
drag, startPoint x: 1076, startPoint y: 515, endPoint x: 1066, endPoint y: 338, distance: 177.0
click at [1066, 338] on div at bounding box center [1079, 351] width 241 height 535
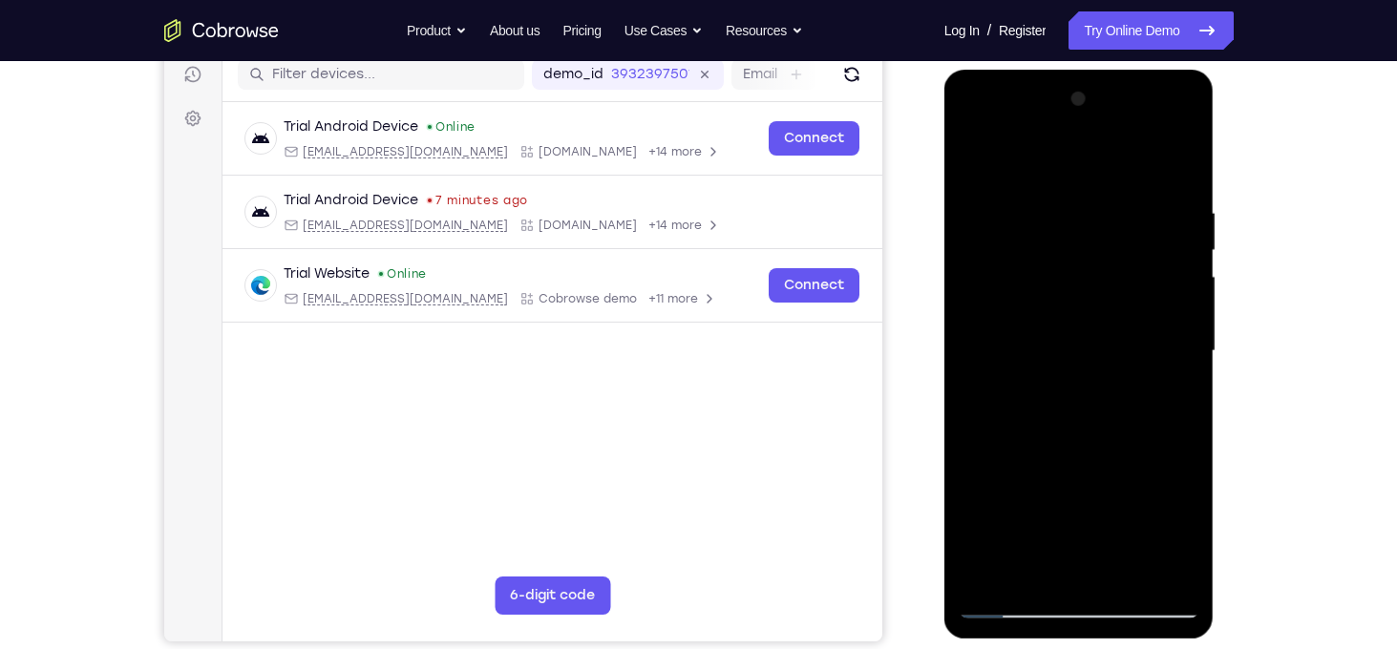
click at [1158, 433] on div at bounding box center [1079, 351] width 241 height 535
drag, startPoint x: 1073, startPoint y: 488, endPoint x: 1074, endPoint y: 265, distance: 223.4
click at [1074, 265] on div at bounding box center [1079, 351] width 241 height 535
drag, startPoint x: 1069, startPoint y: 466, endPoint x: 1067, endPoint y: 153, distance: 313.2
click at [1067, 153] on div at bounding box center [1079, 351] width 241 height 535
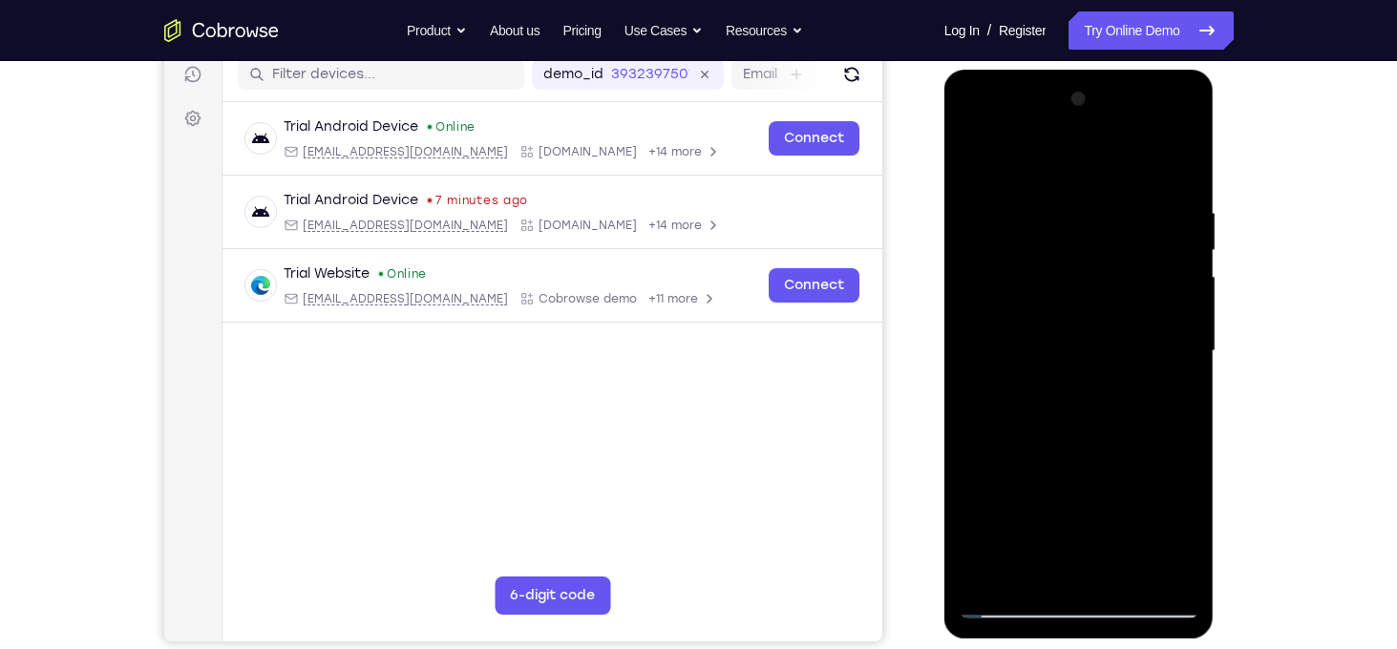
drag, startPoint x: 1036, startPoint y: 475, endPoint x: 1042, endPoint y: 222, distance: 252.2
click at [1042, 222] on div at bounding box center [1079, 351] width 241 height 535
drag, startPoint x: 1074, startPoint y: 517, endPoint x: 1151, endPoint y: 155, distance: 369.9
click at [1151, 155] on div at bounding box center [1079, 351] width 241 height 535
drag, startPoint x: 1057, startPoint y: 476, endPoint x: 1085, endPoint y: 227, distance: 250.8
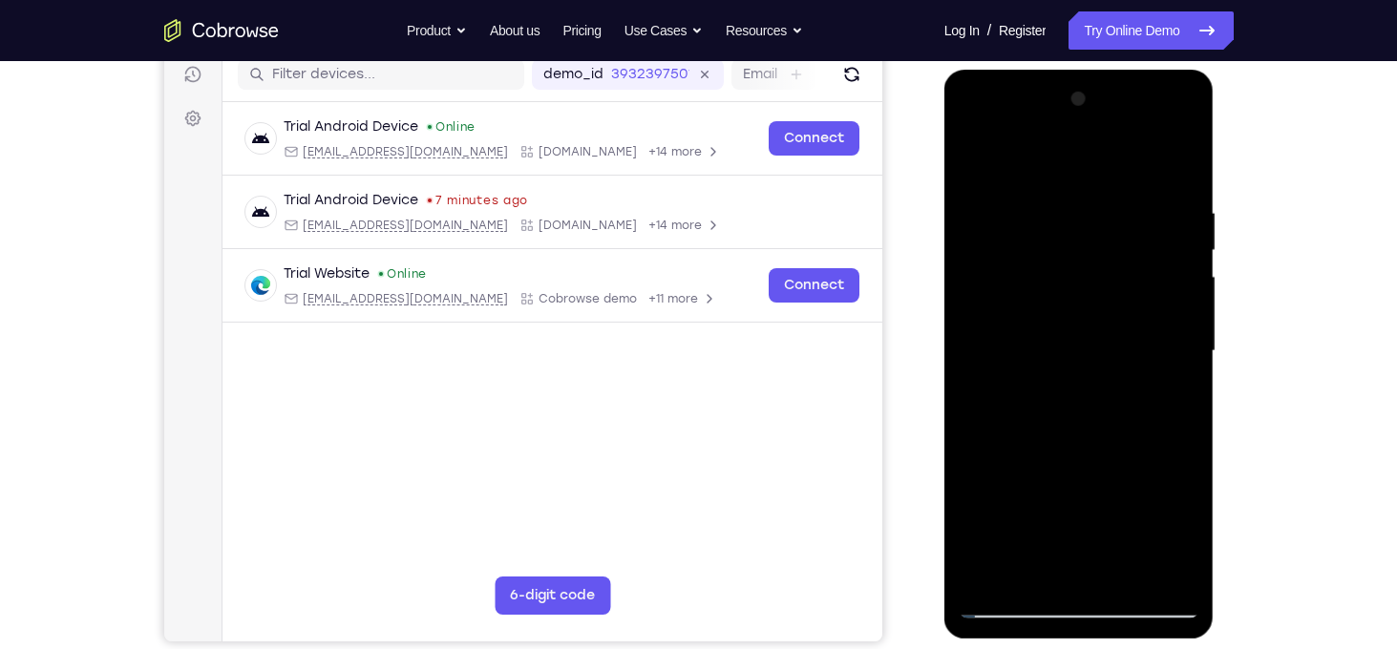
click at [1085, 227] on div at bounding box center [1079, 351] width 241 height 535
drag, startPoint x: 1041, startPoint y: 471, endPoint x: 1074, endPoint y: 214, distance: 259.0
click at [1074, 214] on div at bounding box center [1079, 351] width 241 height 535
drag, startPoint x: 1075, startPoint y: 346, endPoint x: 1071, endPoint y: 379, distance: 33.6
click at [1071, 379] on div at bounding box center [1079, 351] width 241 height 535
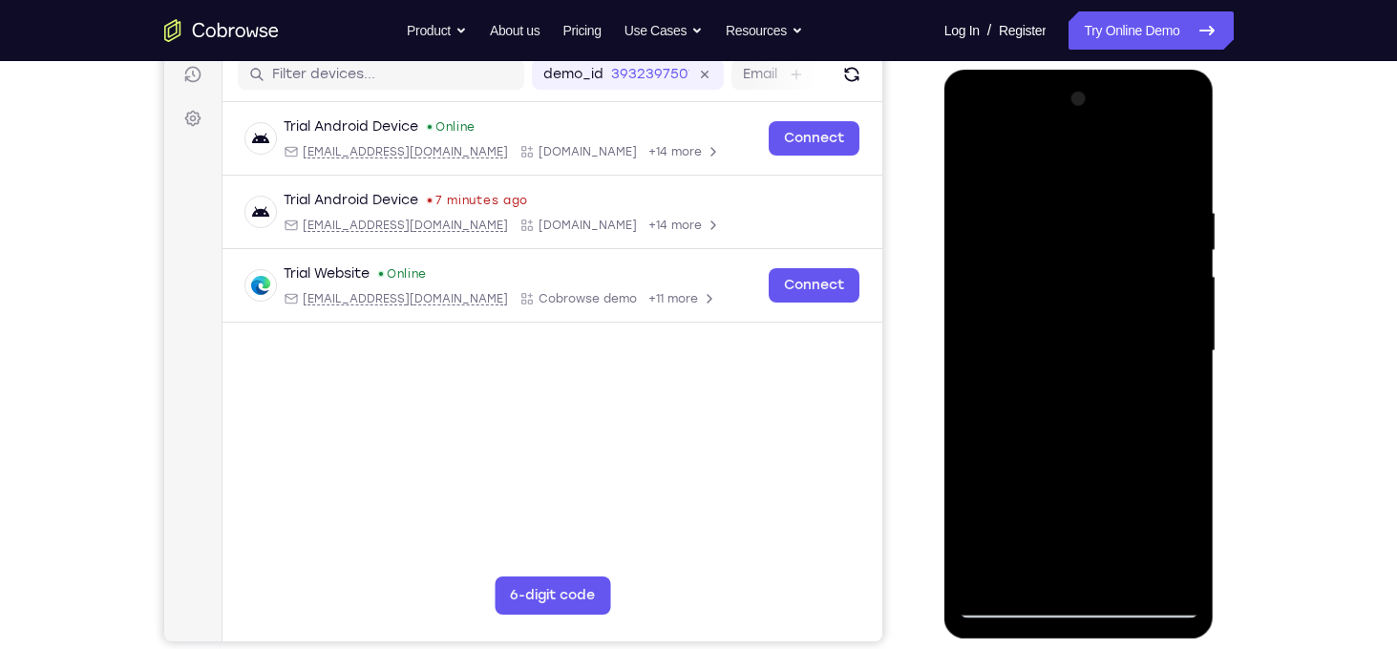
click at [1009, 467] on div at bounding box center [1079, 351] width 241 height 535
drag, startPoint x: 1055, startPoint y: 489, endPoint x: 1088, endPoint y: 167, distance: 323.4
click at [1088, 167] on div at bounding box center [1079, 351] width 241 height 535
